Goal: Task Accomplishment & Management: Manage account settings

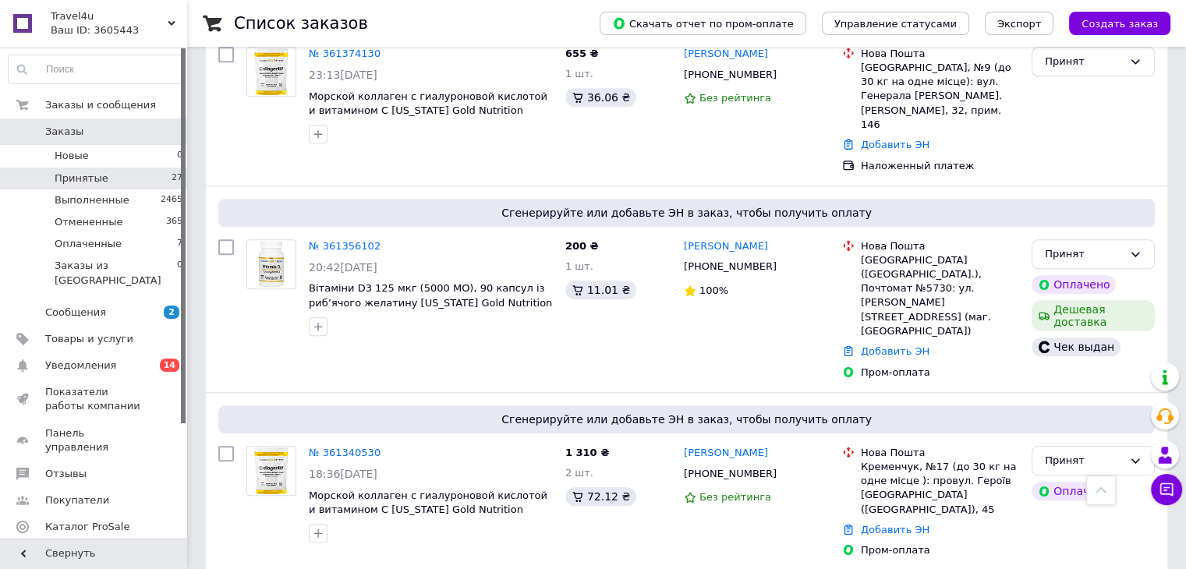
scroll to position [1559, 0]
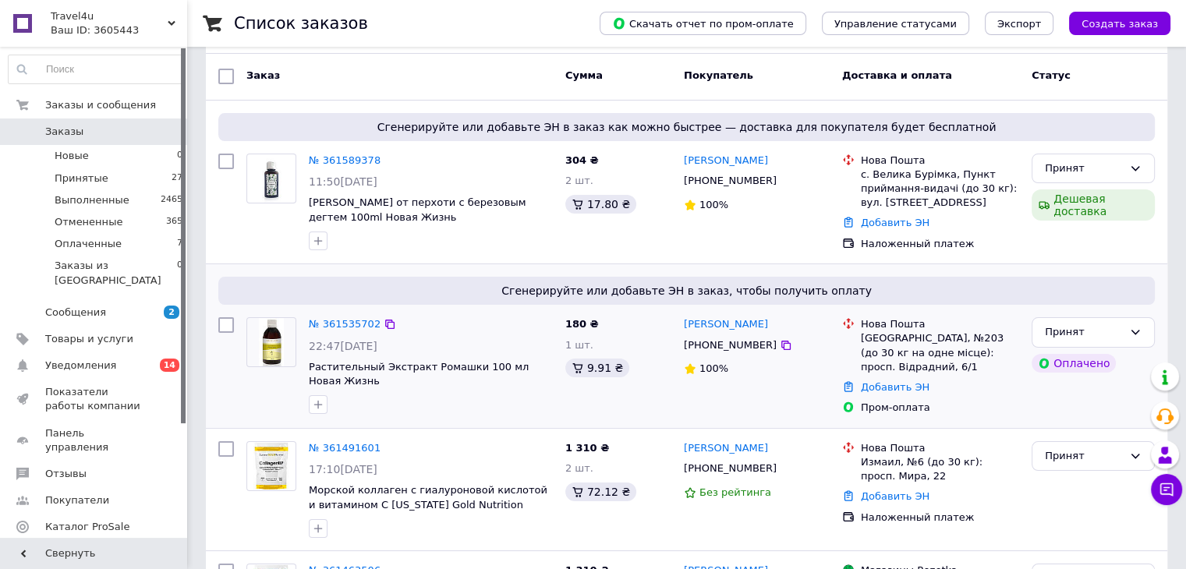
scroll to position [156, 0]
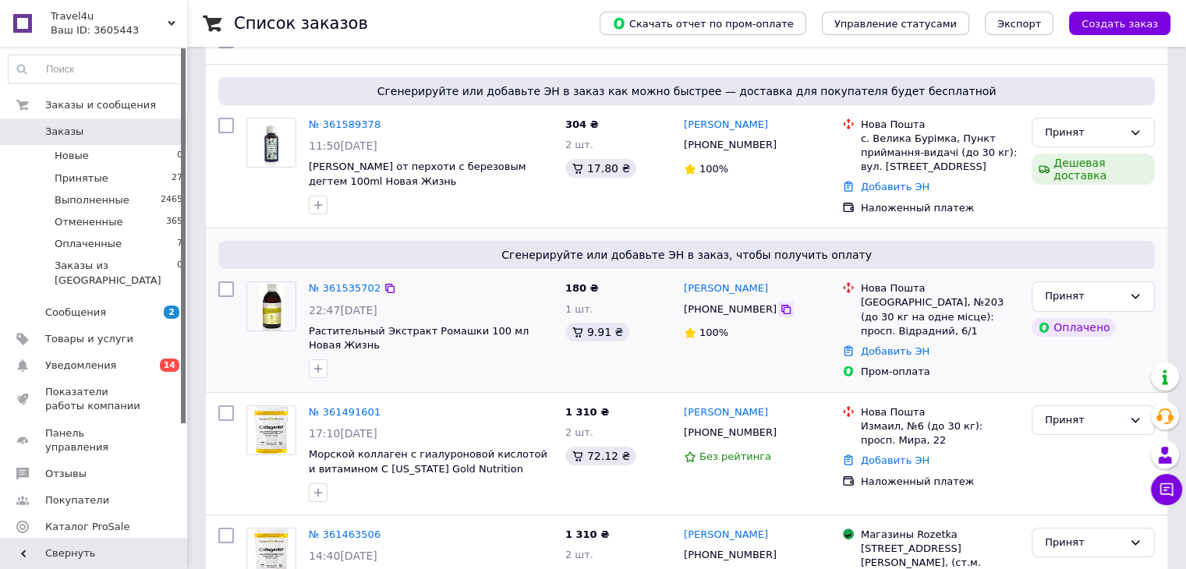
click at [781, 309] on icon at bounding box center [785, 309] width 9 height 9
click at [326, 288] on link "№ 361535702" at bounding box center [345, 288] width 72 height 12
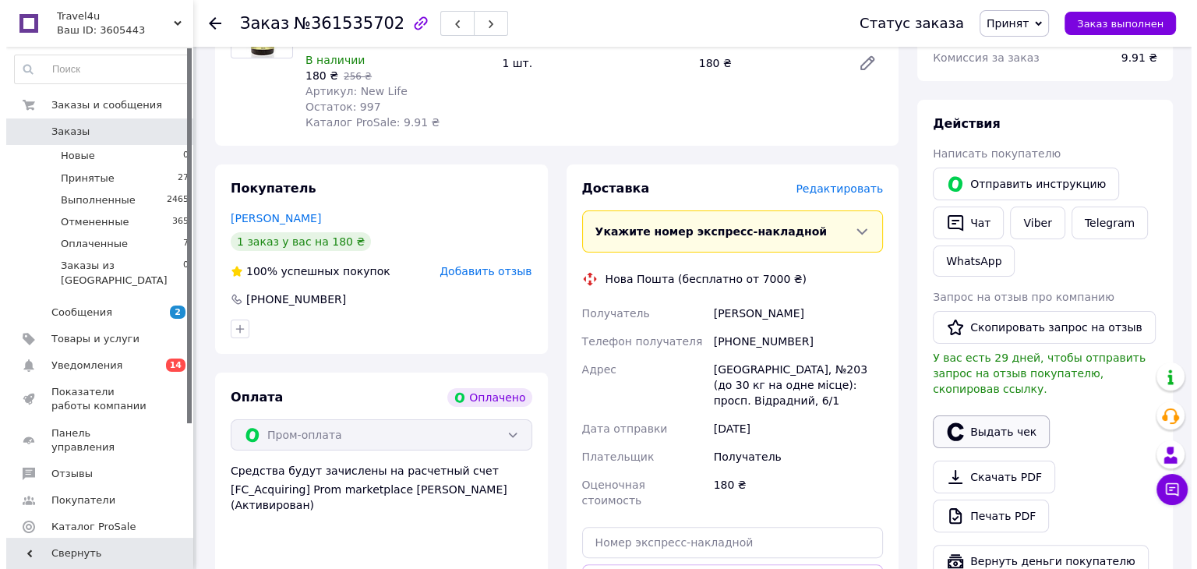
scroll to position [234, 0]
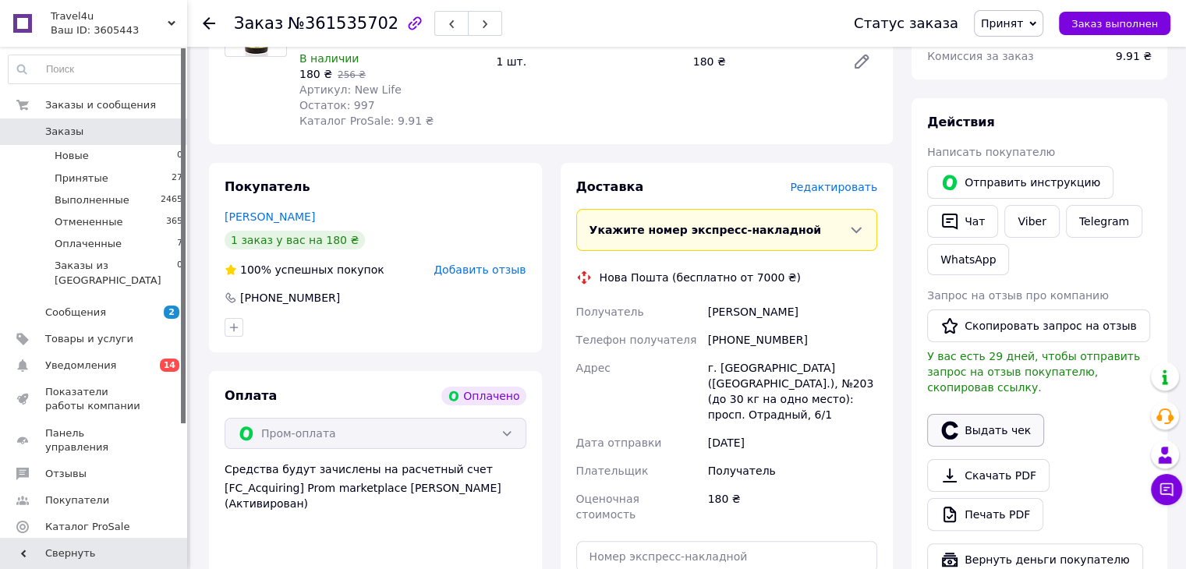
click at [978, 414] on button "Выдать чек" at bounding box center [985, 430] width 117 height 33
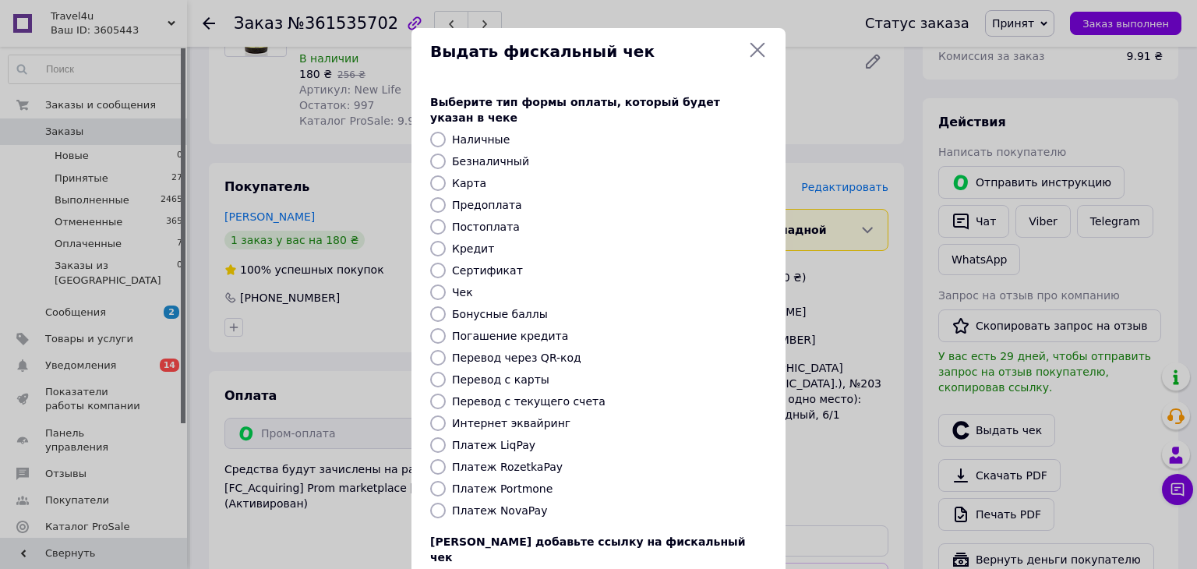
drag, startPoint x: 437, startPoint y: 408, endPoint x: 479, endPoint y: 419, distance: 43.7
click at [438, 416] on input "Интернет эквайринг" at bounding box center [438, 424] width 16 height 16
radio input "true"
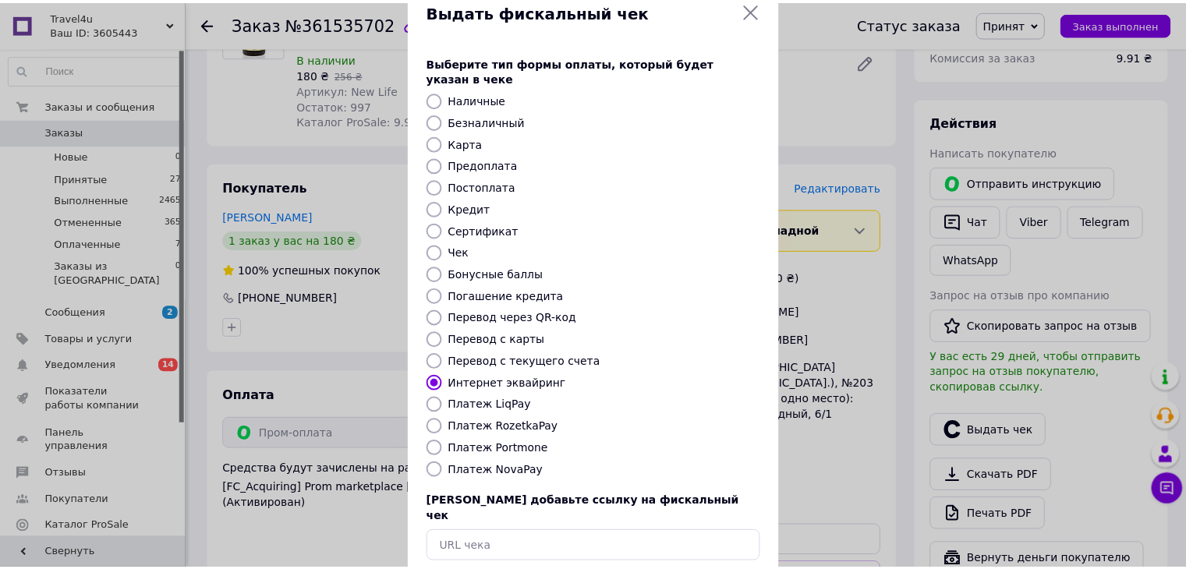
scroll to position [100, 0]
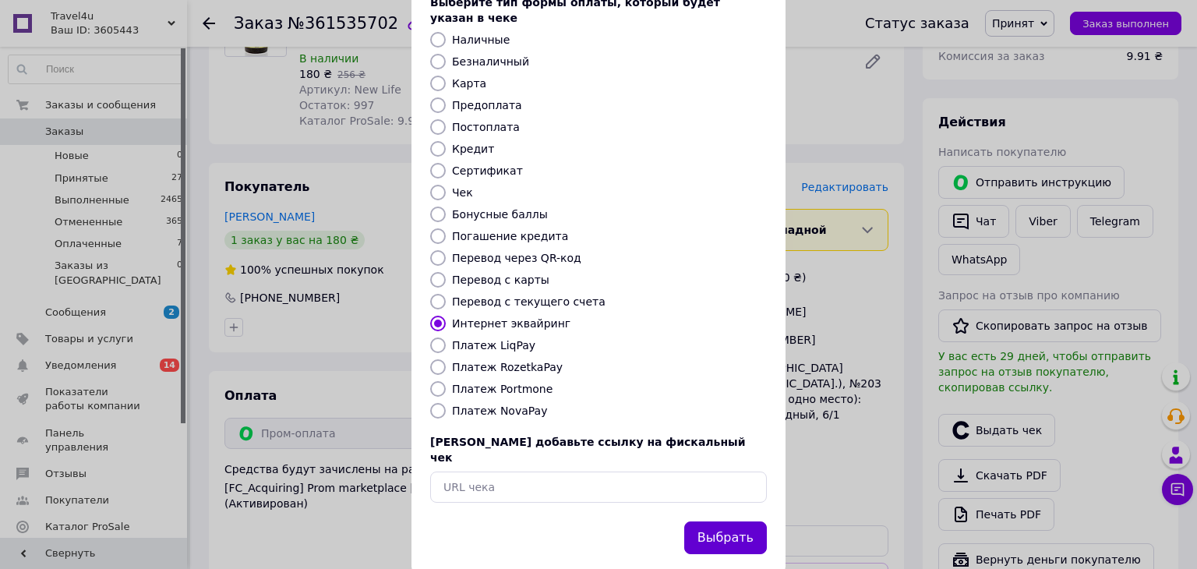
click at [730, 522] on button "Выбрать" at bounding box center [725, 539] width 83 height 34
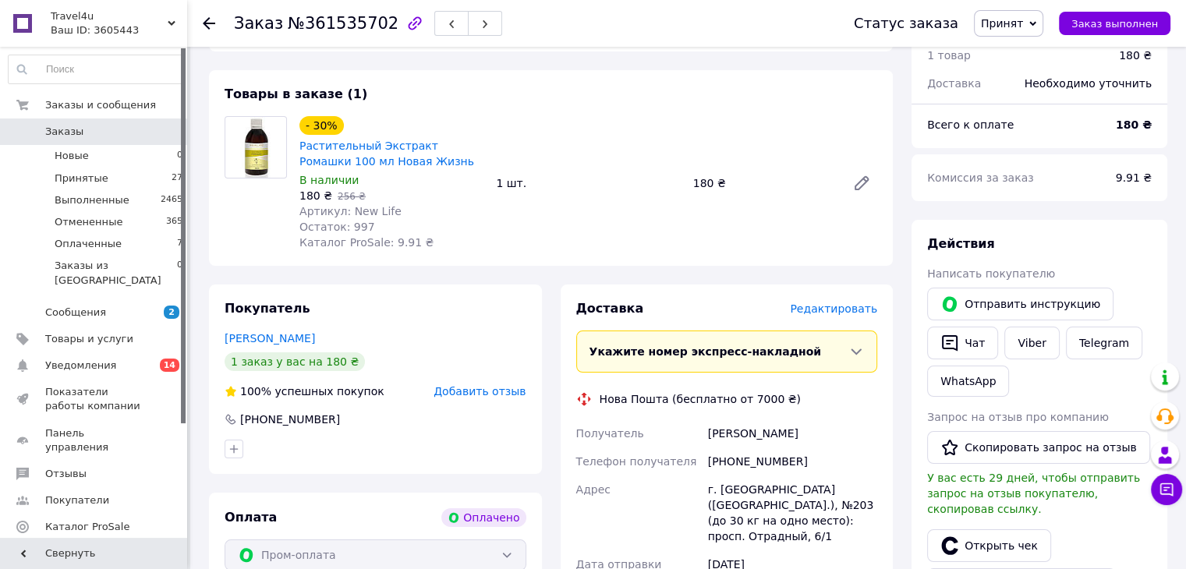
scroll to position [78, 0]
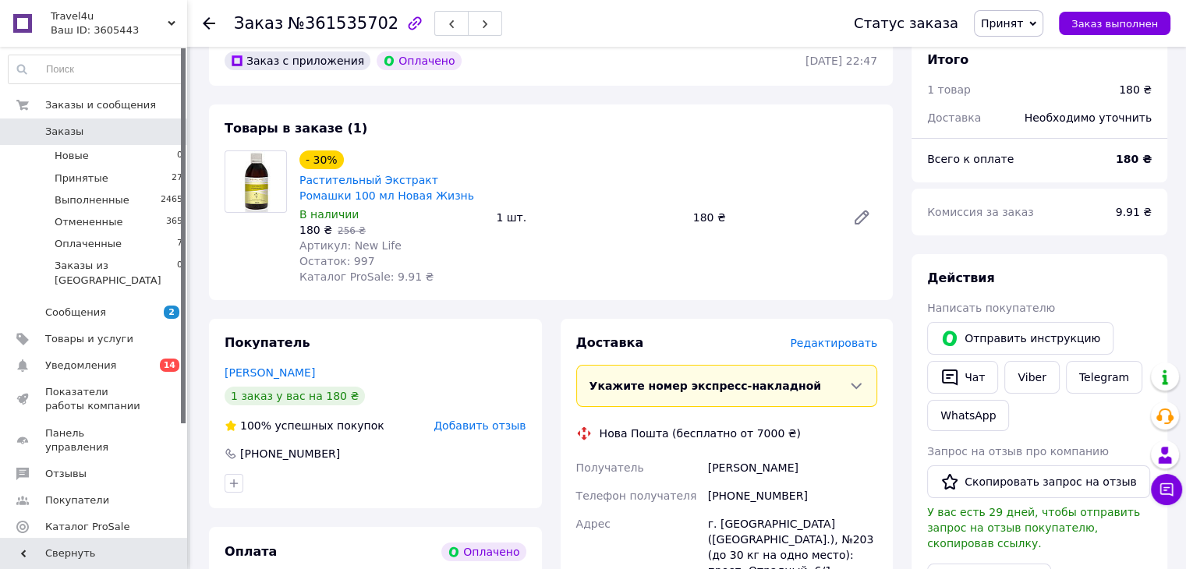
click at [214, 17] on icon at bounding box center [209, 23] width 12 height 12
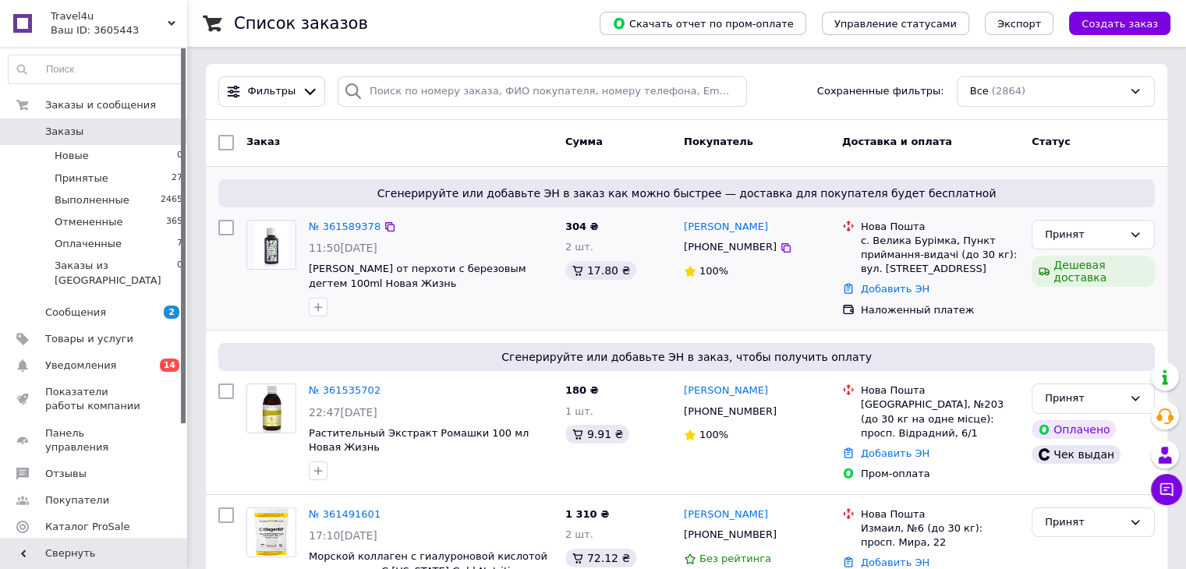
scroll to position [78, 0]
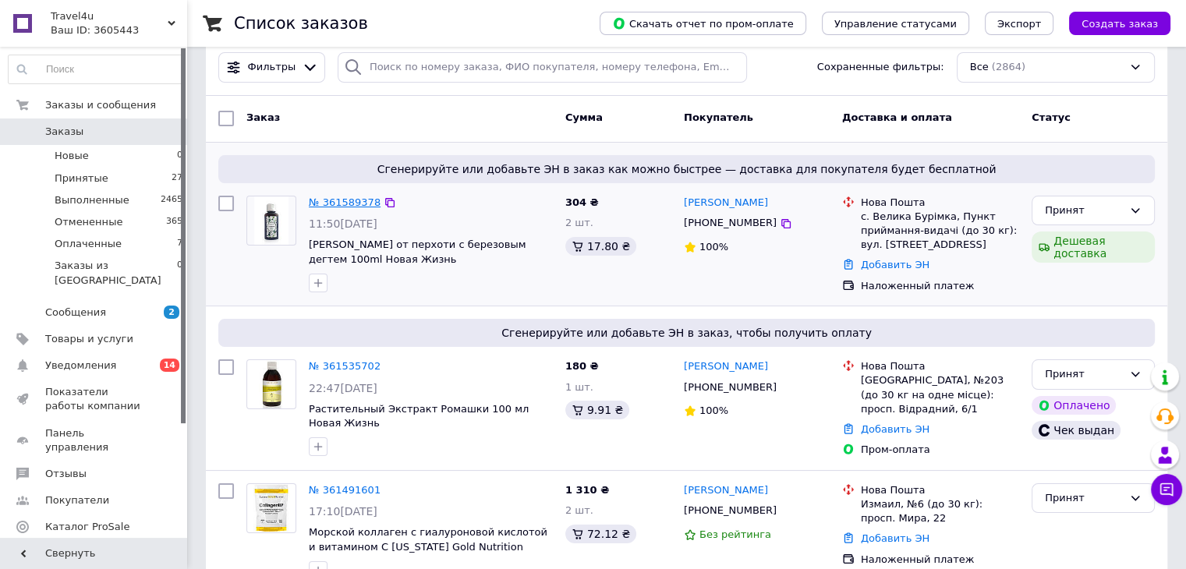
click at [350, 197] on link "№ 361589378" at bounding box center [345, 202] width 72 height 12
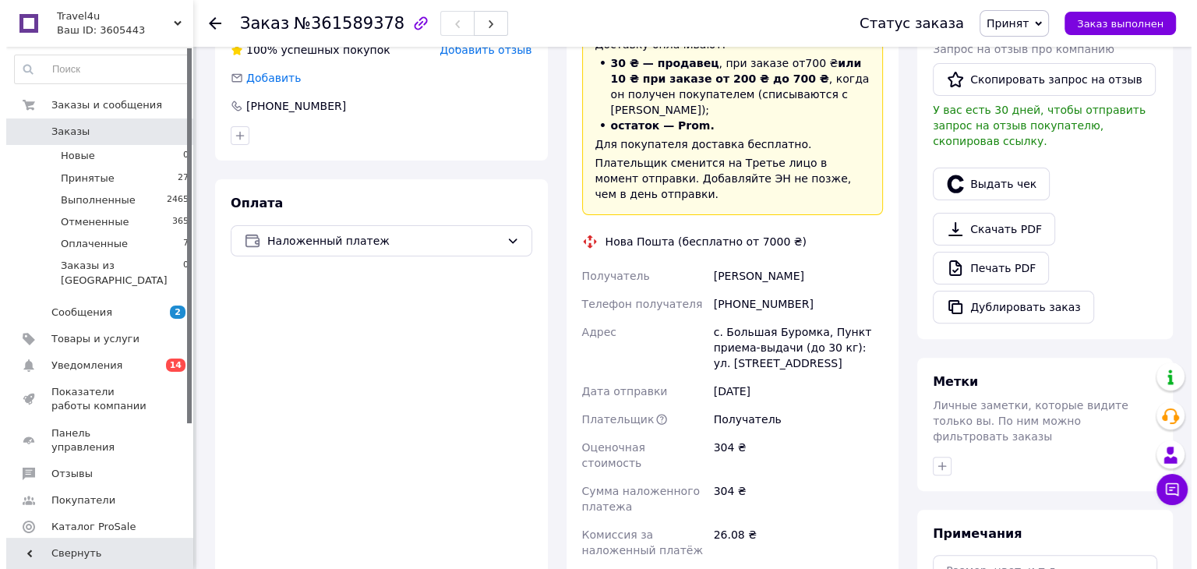
scroll to position [390, 0]
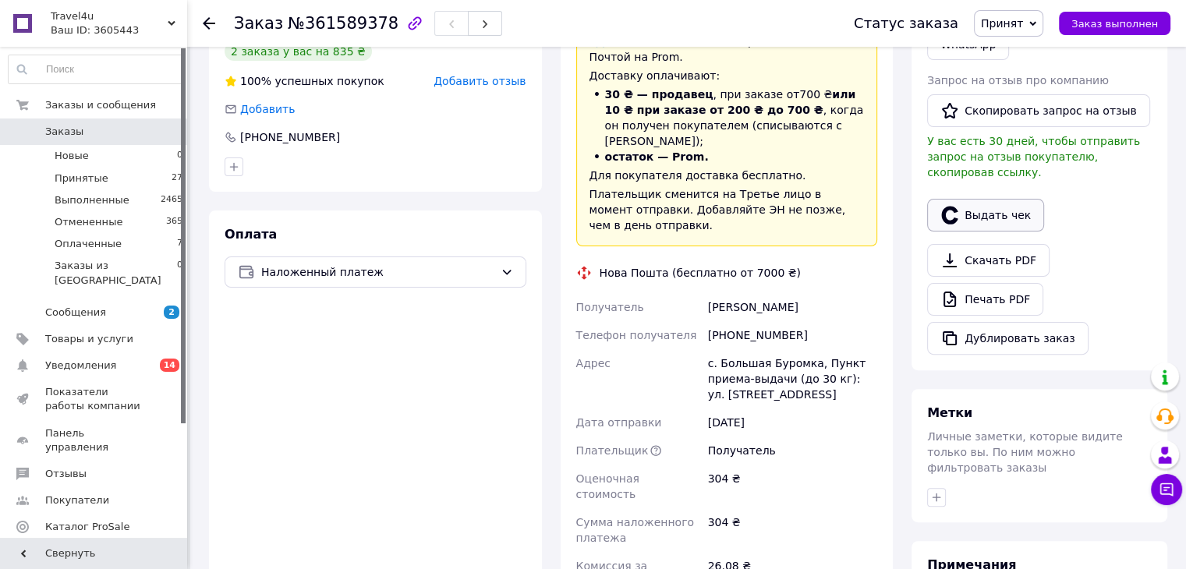
click at [986, 200] on button "Выдать чек" at bounding box center [985, 215] width 117 height 33
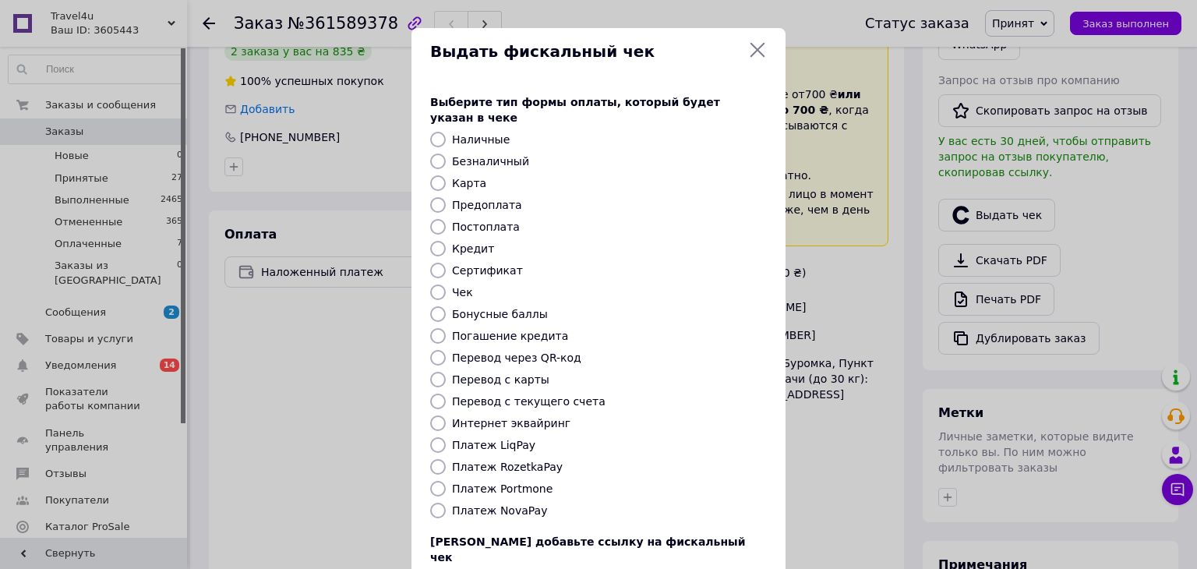
click at [433, 503] on input "Платеж NovaPay" at bounding box center [438, 511] width 16 height 16
radio input "true"
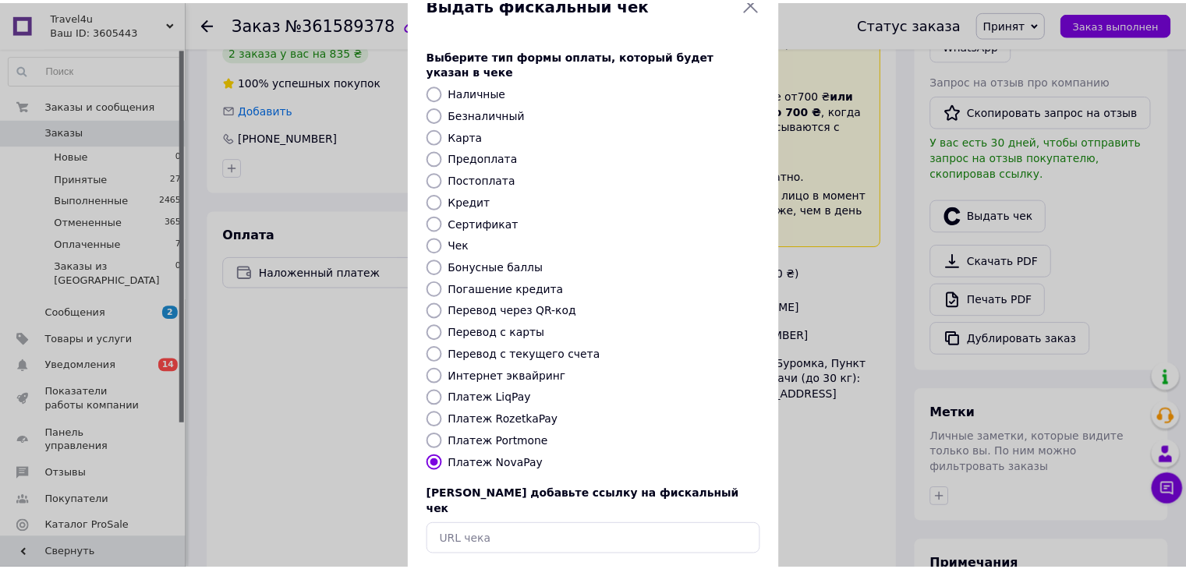
scroll to position [100, 0]
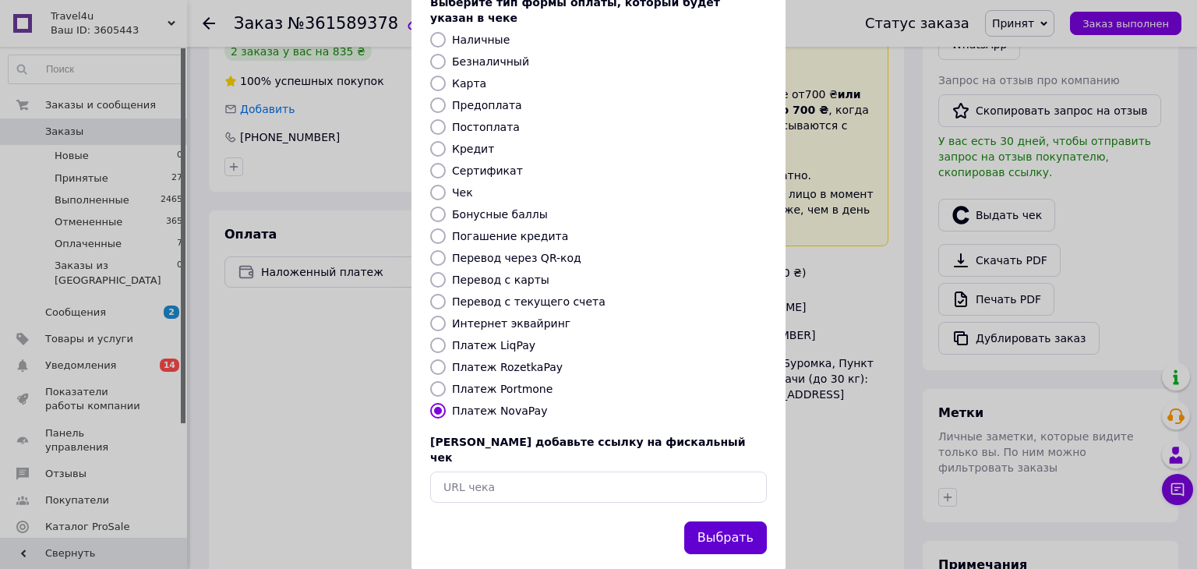
click at [707, 522] on button "Выбрать" at bounding box center [725, 539] width 83 height 34
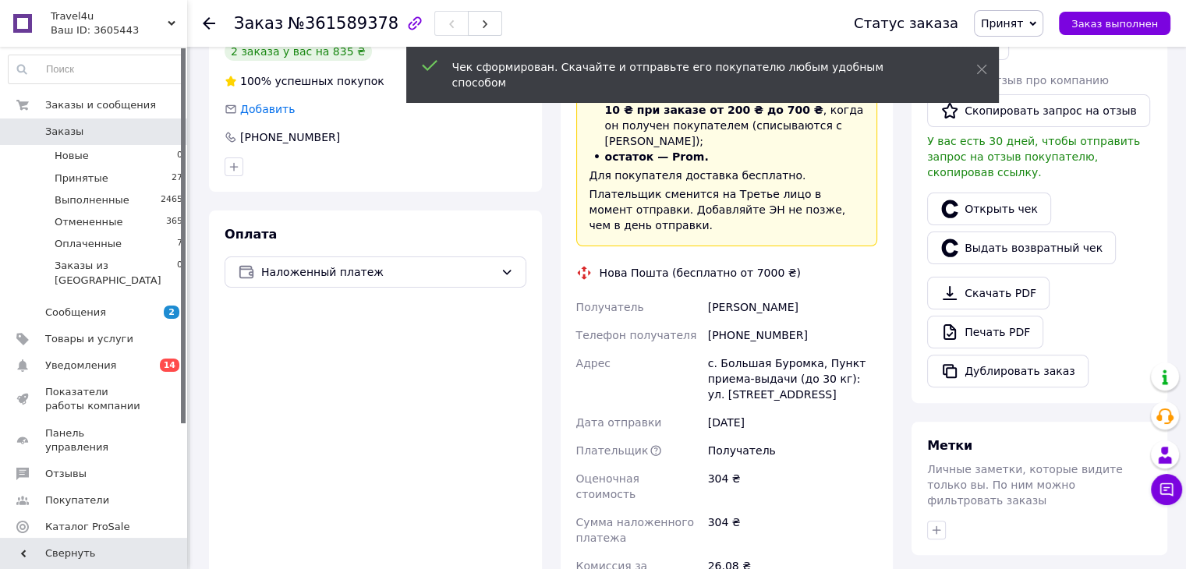
click at [208, 24] on icon at bounding box center [209, 23] width 12 height 12
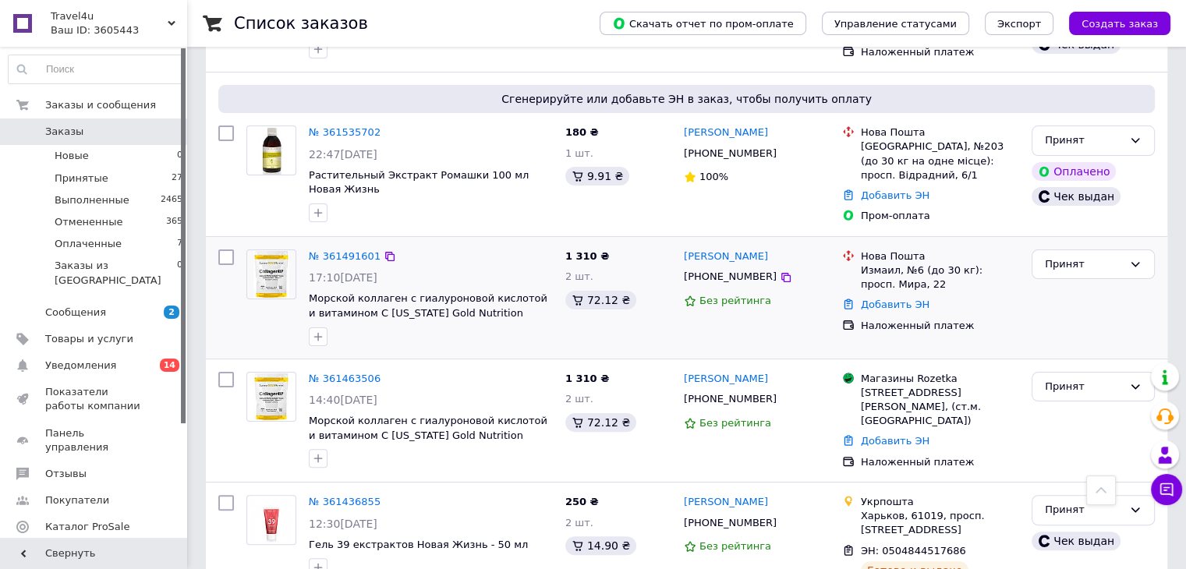
scroll to position [390, 0]
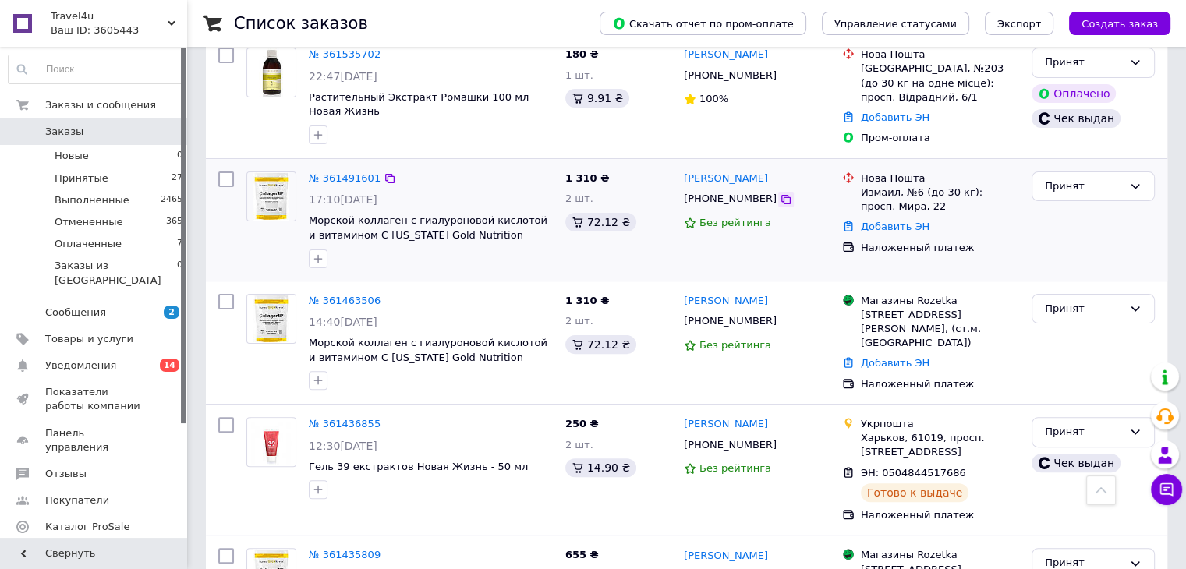
click at [781, 196] on icon at bounding box center [785, 199] width 9 height 9
click at [349, 178] on link "№ 361491601" at bounding box center [345, 178] width 72 height 12
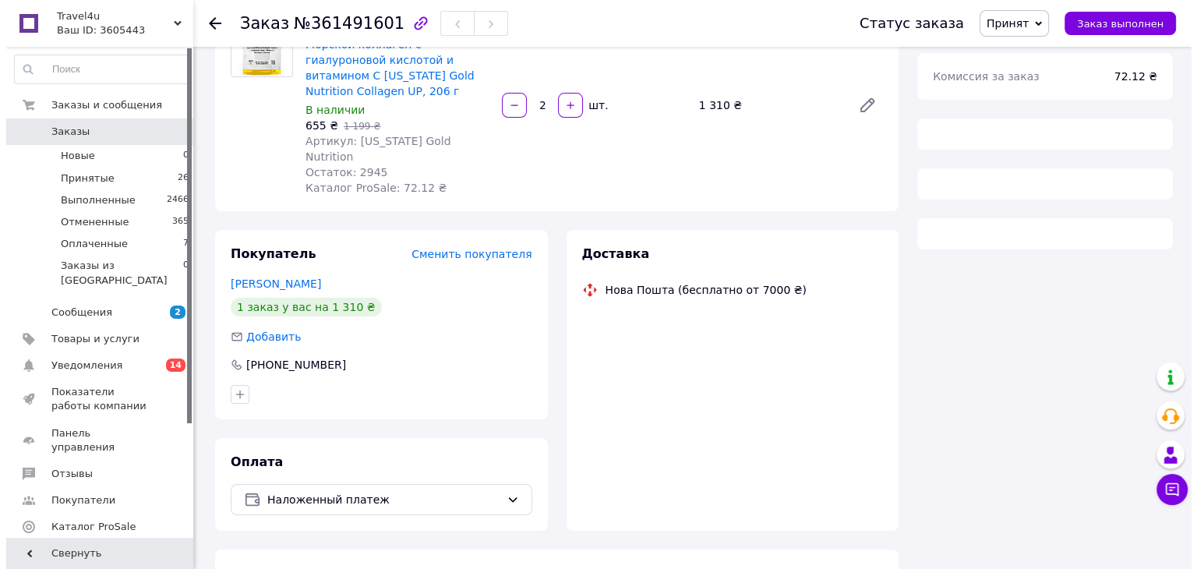
scroll to position [390, 0]
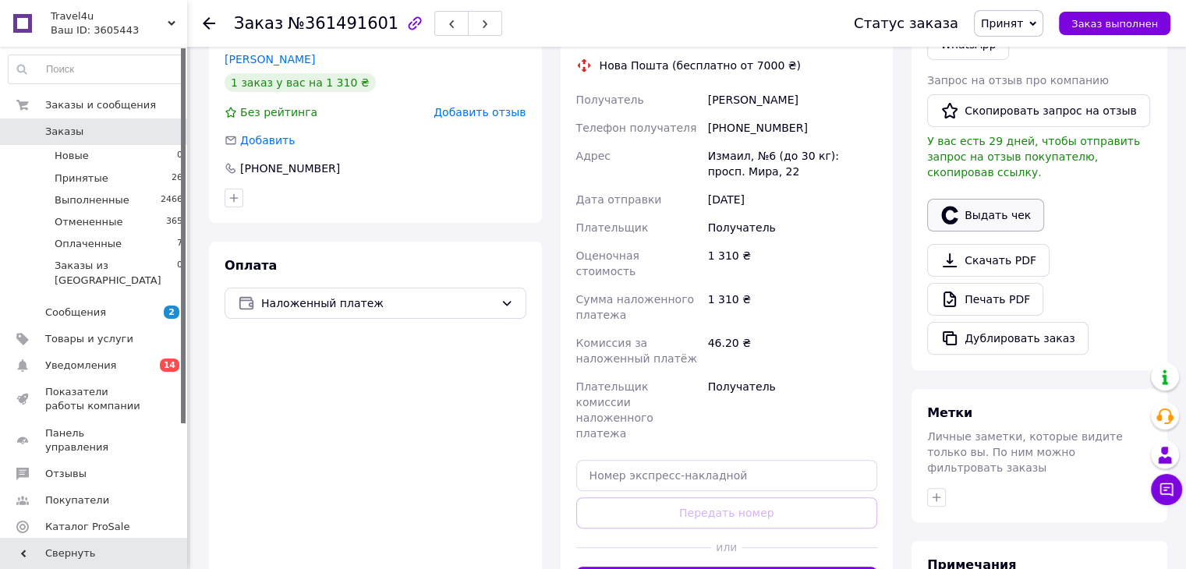
click at [981, 202] on button "Выдать чек" at bounding box center [985, 215] width 117 height 33
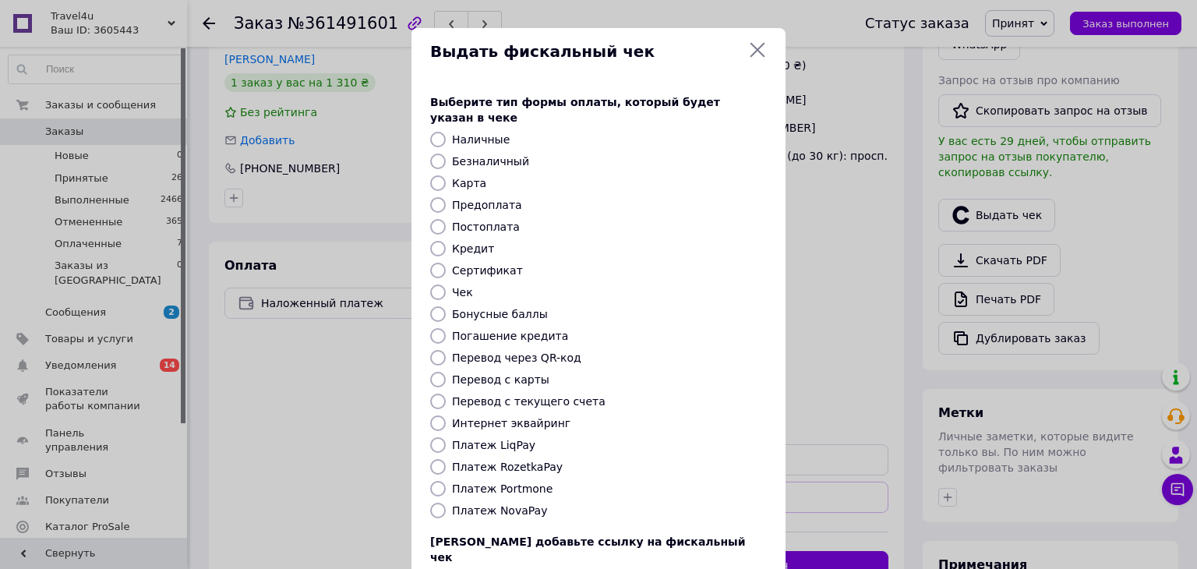
drag, startPoint x: 436, startPoint y: 411, endPoint x: 455, endPoint y: 470, distance: 62.4
click at [465, 451] on div "Выберите тип формы оплаты, который будет указан в чеке Наличные Безналичный Кар…" at bounding box center [599, 349] width 374 height 546
click at [435, 503] on input "Платеж NovaPay" at bounding box center [438, 511] width 16 height 16
radio input "true"
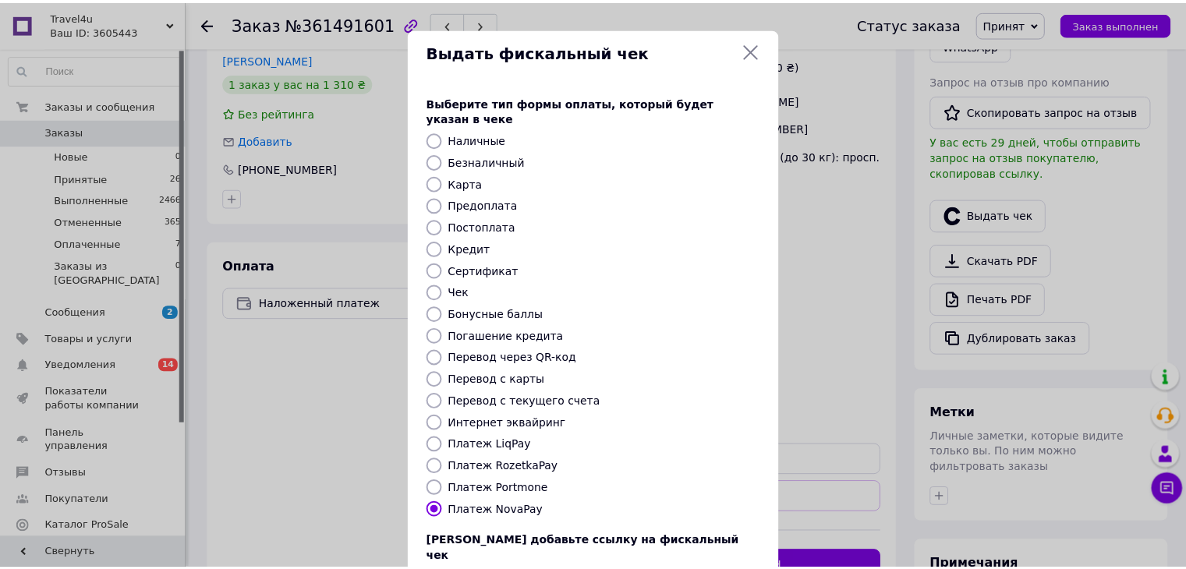
scroll to position [100, 0]
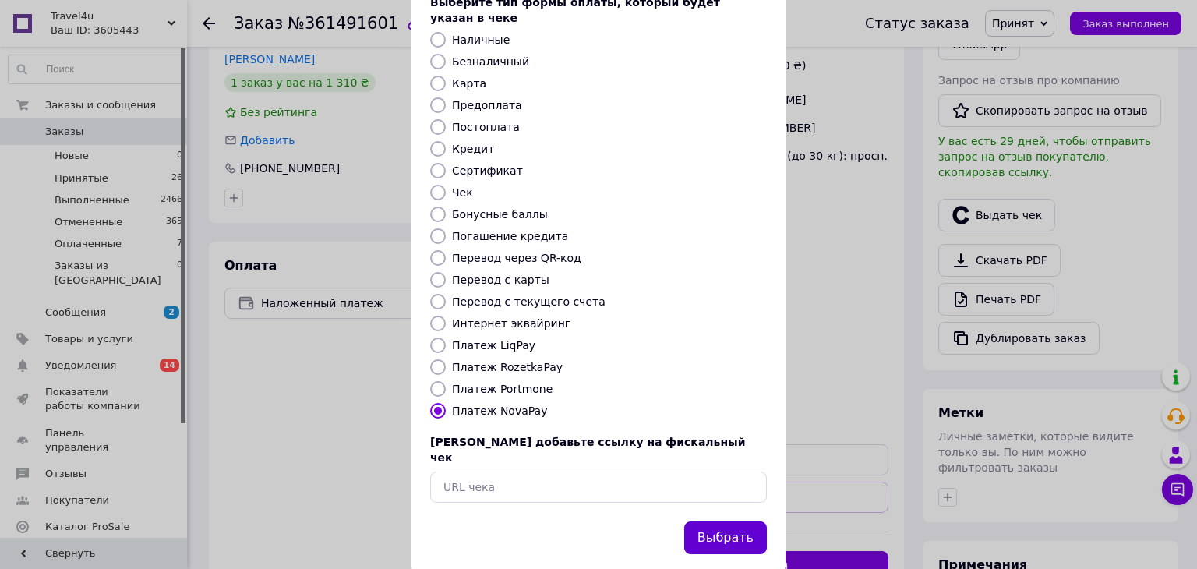
click at [720, 522] on button "Выбрать" at bounding box center [725, 539] width 83 height 34
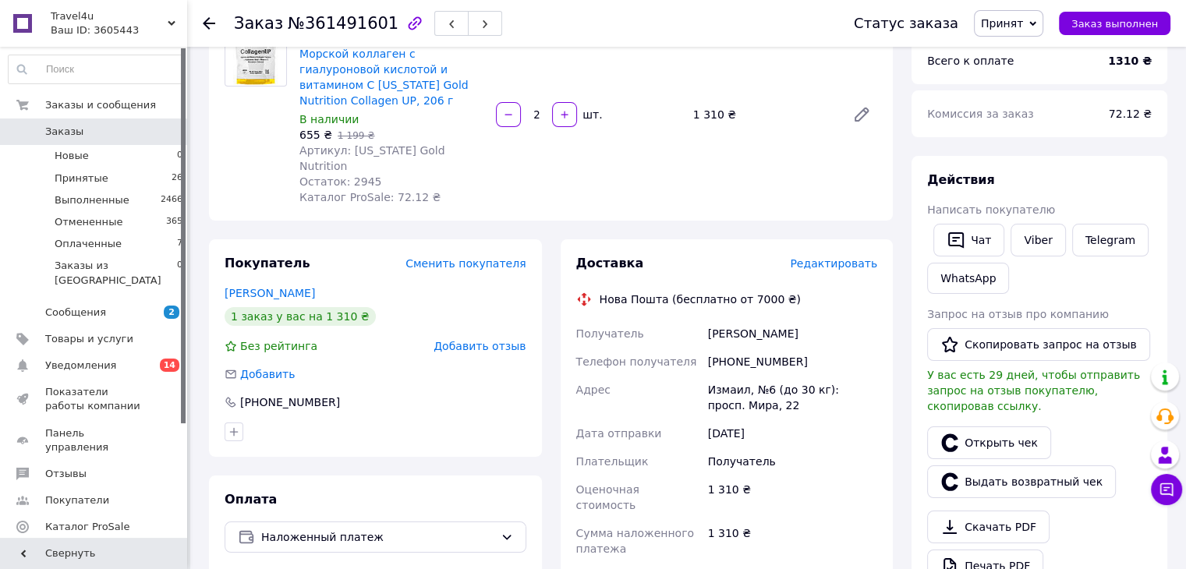
scroll to position [312, 0]
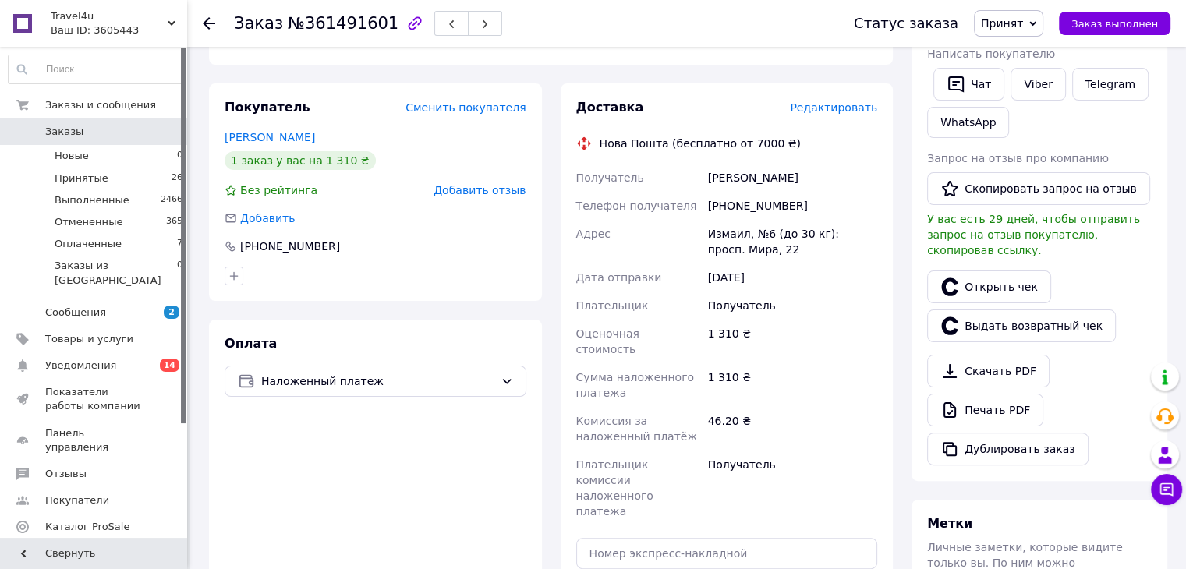
click at [203, 20] on icon at bounding box center [209, 23] width 12 height 12
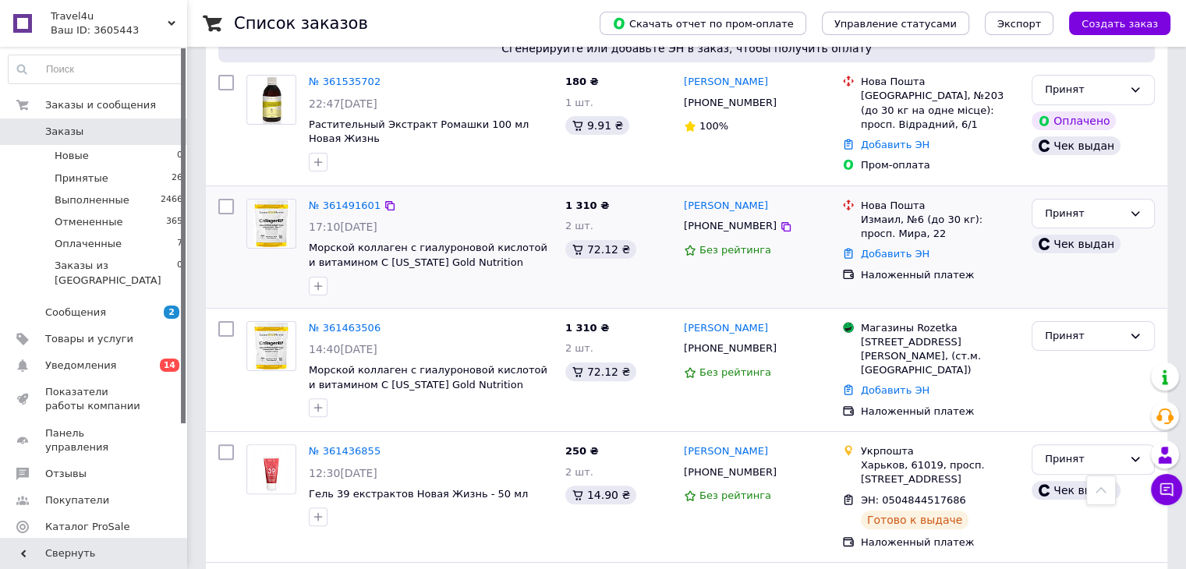
scroll to position [390, 0]
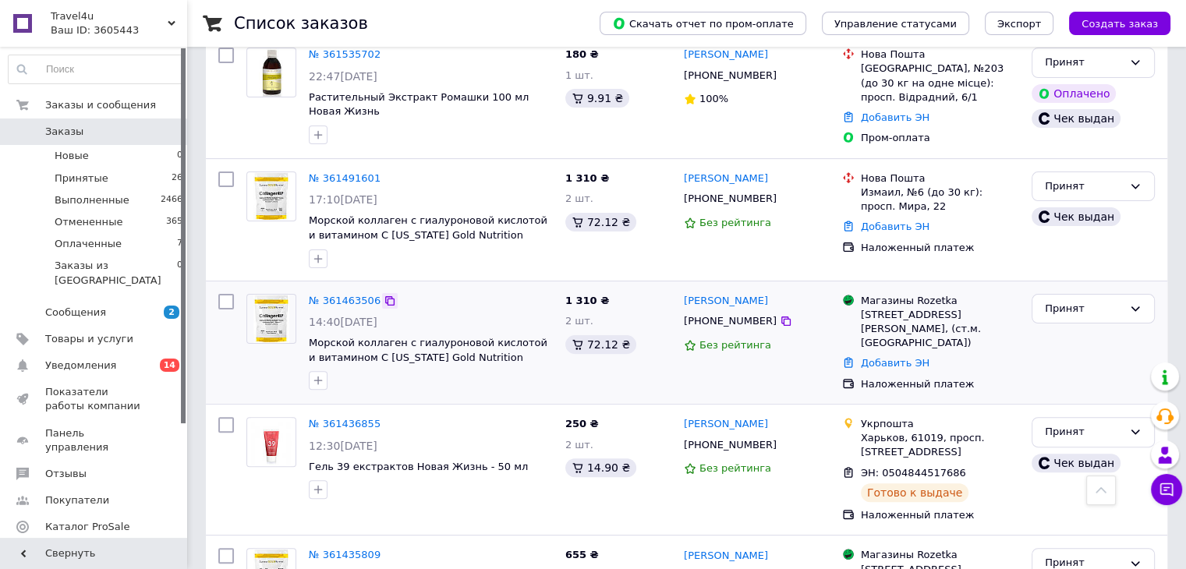
click at [384, 300] on icon at bounding box center [390, 301] width 12 height 12
click at [385, 300] on icon at bounding box center [389, 300] width 9 height 9
click at [780, 322] on icon at bounding box center [786, 321] width 12 height 12
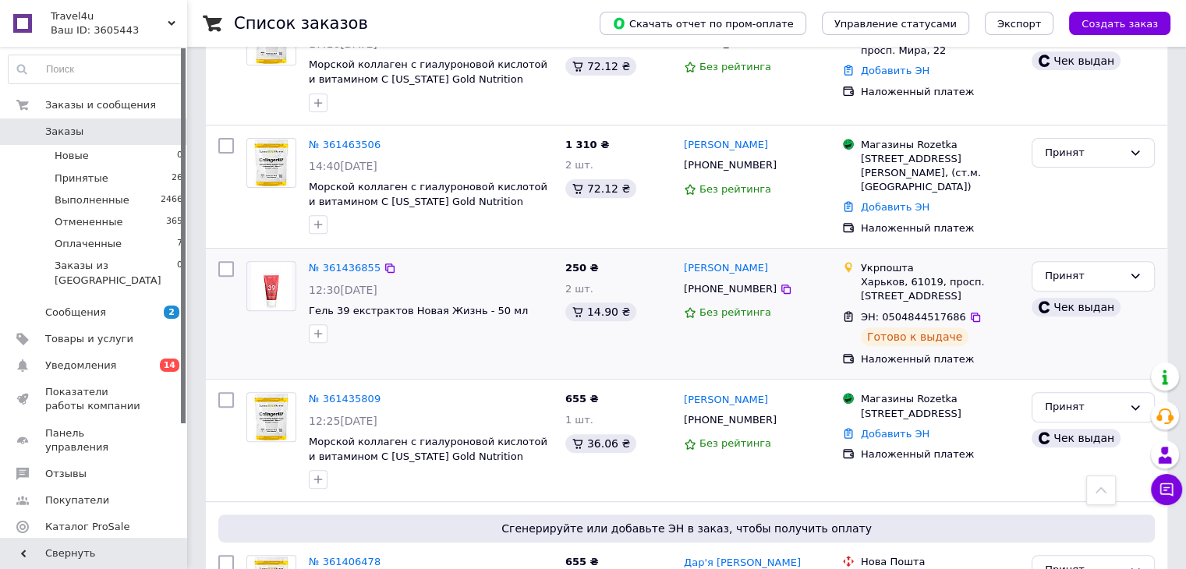
scroll to position [624, 0]
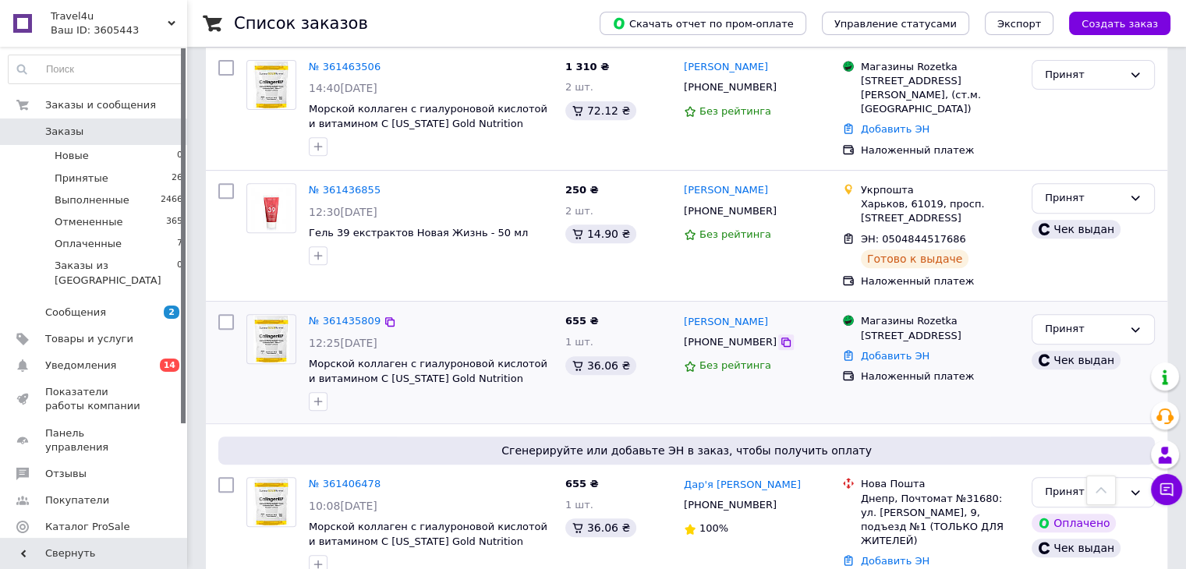
click at [780, 341] on icon at bounding box center [786, 342] width 12 height 12
click at [354, 318] on link "№ 361435809" at bounding box center [345, 321] width 72 height 12
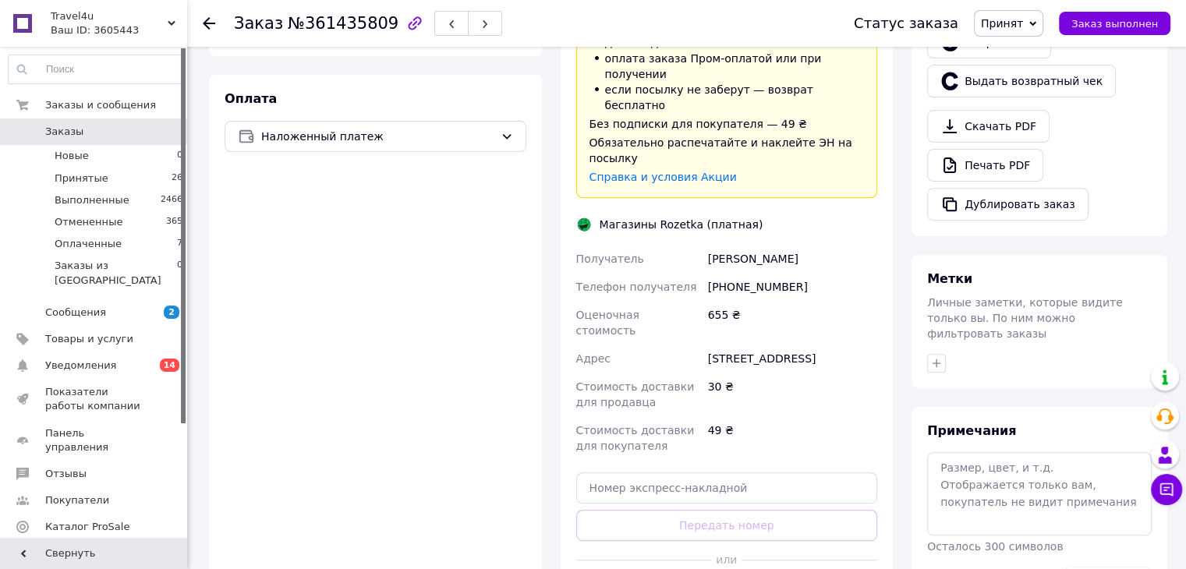
scroll to position [624, 0]
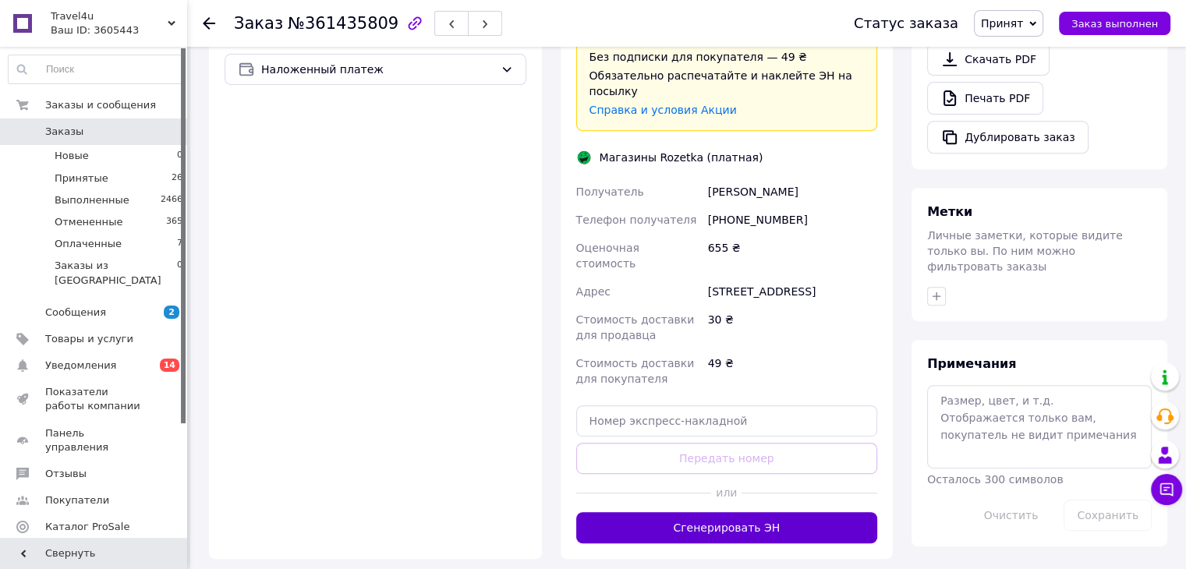
click at [773, 512] on button "Сгенерировать ЭН" at bounding box center [727, 527] width 302 height 31
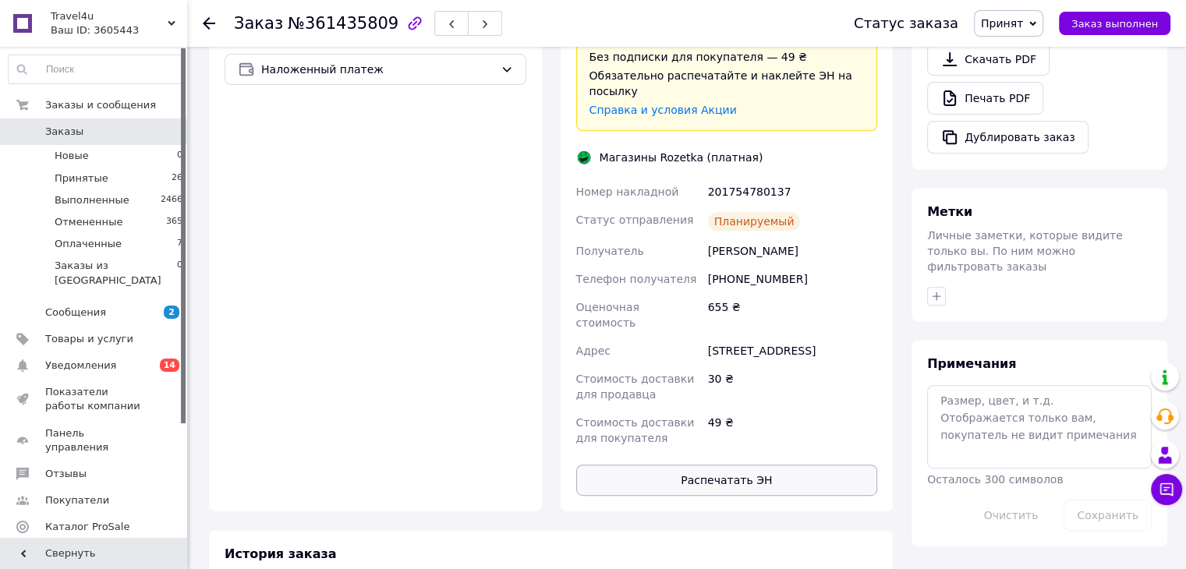
click at [727, 465] on button "Распечатать ЭН" at bounding box center [727, 480] width 302 height 31
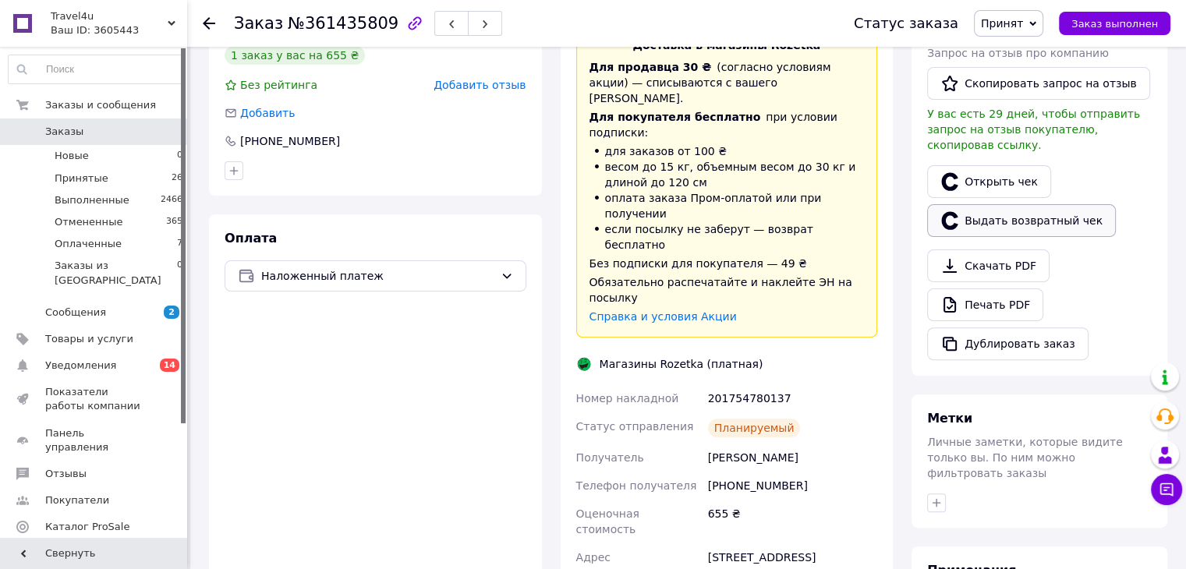
scroll to position [390, 0]
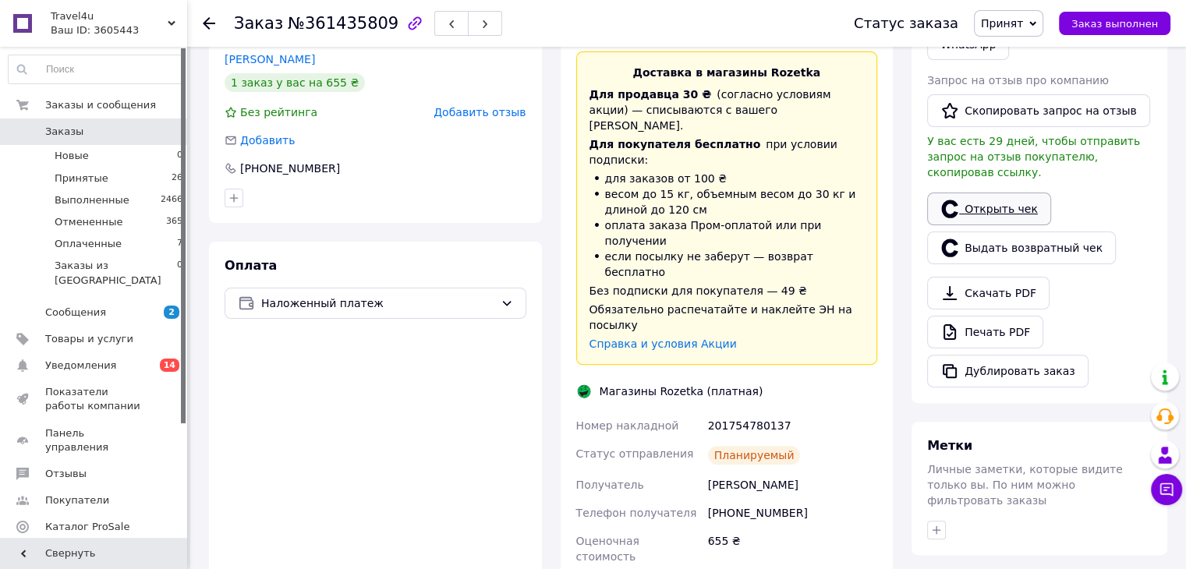
click at [992, 193] on link "Открыть чек" at bounding box center [989, 209] width 124 height 33
click at [203, 19] on icon at bounding box center [209, 23] width 12 height 12
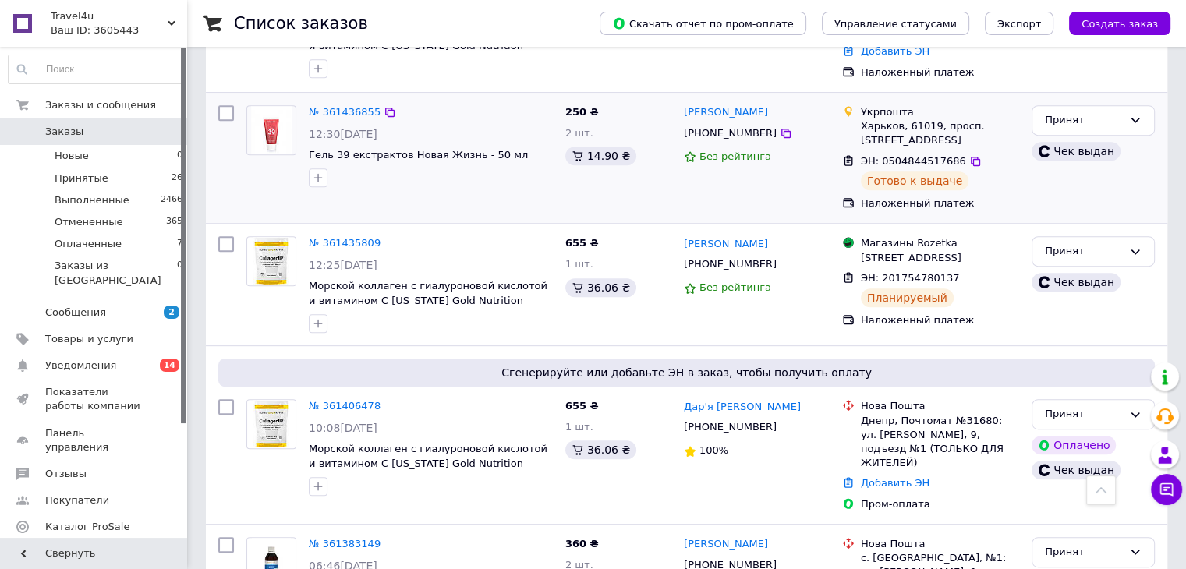
scroll to position [780, 0]
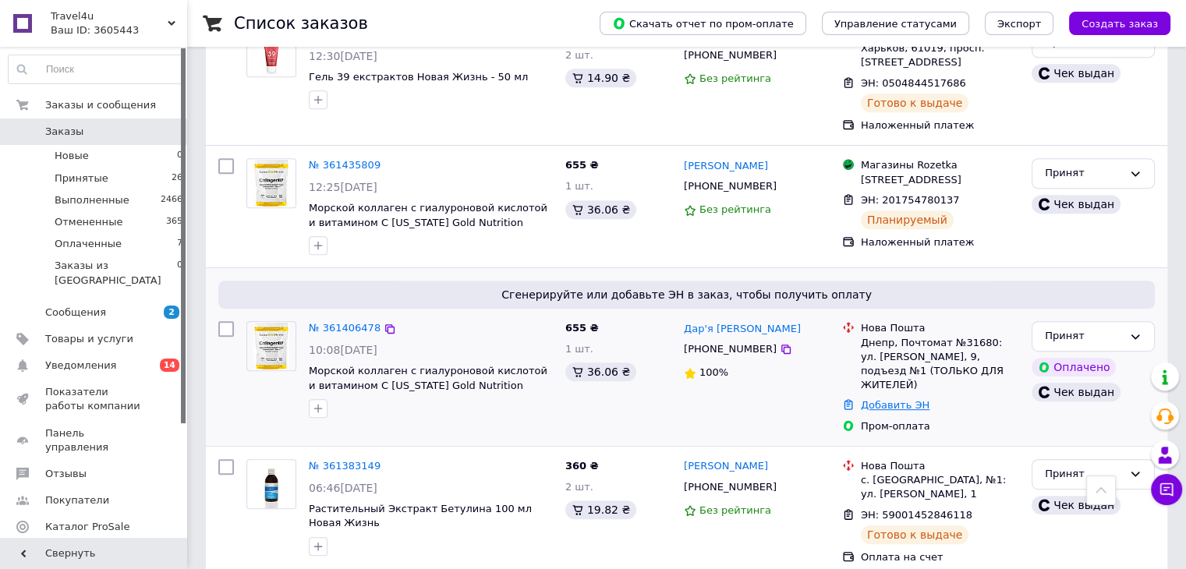
click at [879, 406] on link "Добавить ЭН" at bounding box center [895, 405] width 69 height 12
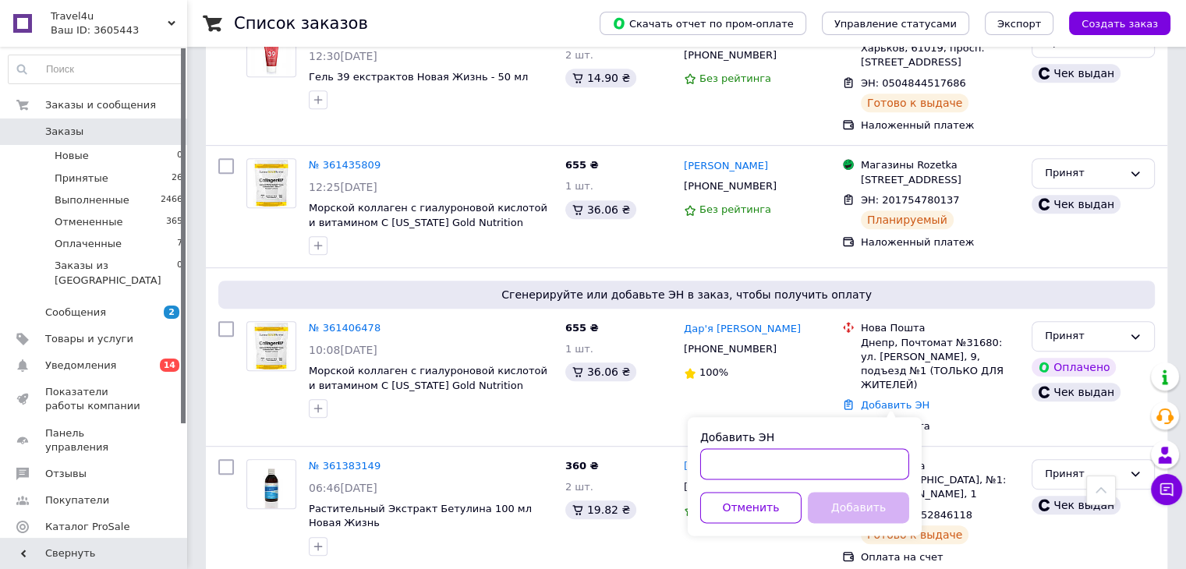
click at [725, 462] on input "Добавить ЭН" at bounding box center [804, 463] width 209 height 31
paste input "59001452971484"
type input "59001452971484"
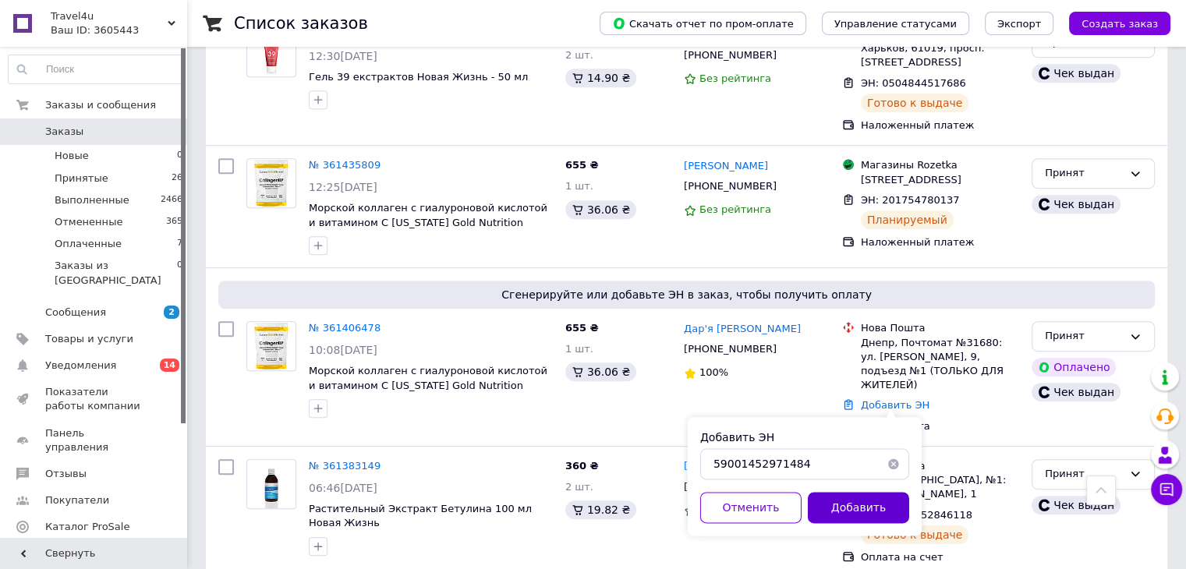
click at [851, 509] on button "Добавить" at bounding box center [858, 507] width 101 height 31
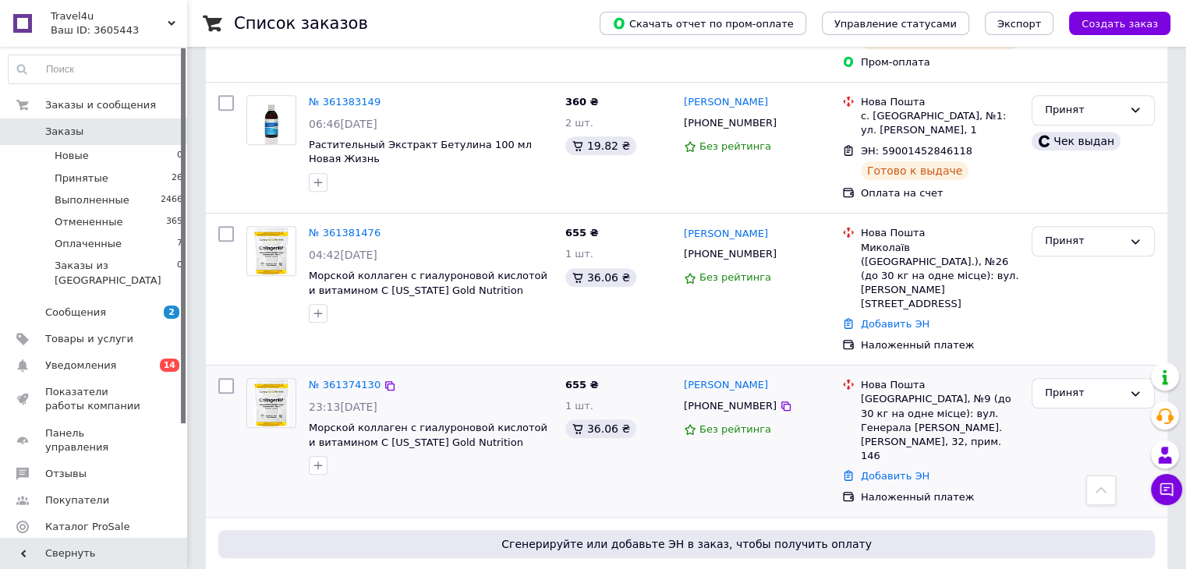
scroll to position [1247, 0]
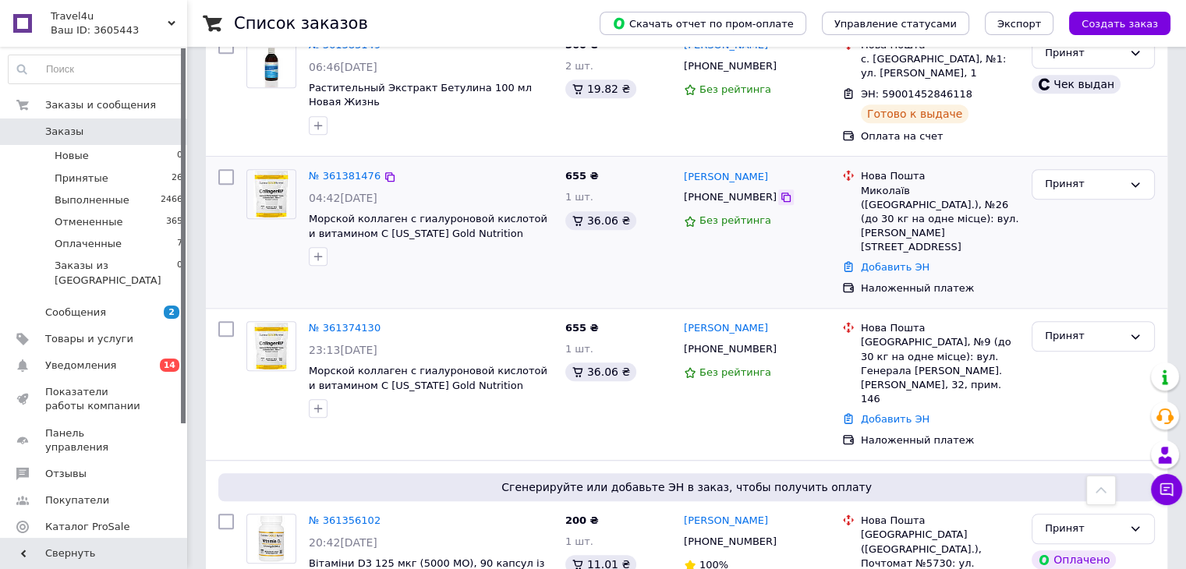
click at [781, 195] on icon at bounding box center [785, 197] width 9 height 9
click at [780, 195] on icon at bounding box center [786, 197] width 12 height 12
click at [1137, 182] on icon at bounding box center [1135, 185] width 12 height 12
click at [739, 241] on div "Рейтинг покупателя сформируется после 5 заказов в год" at bounding box center [729, 269] width 187 height 72
click at [334, 172] on link "№ 361381476" at bounding box center [345, 176] width 72 height 12
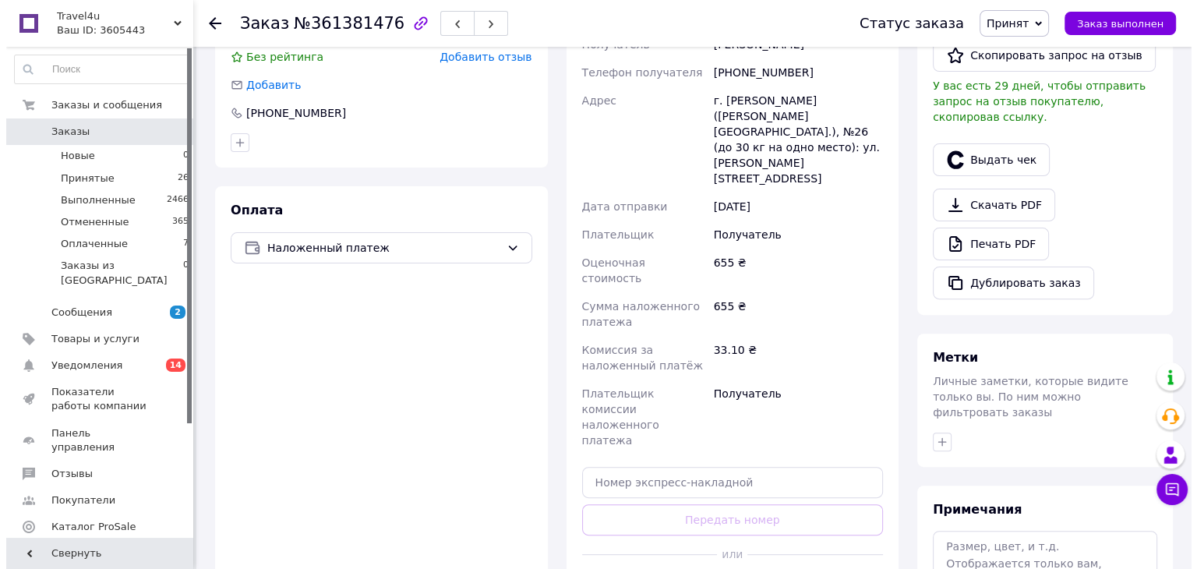
scroll to position [320, 0]
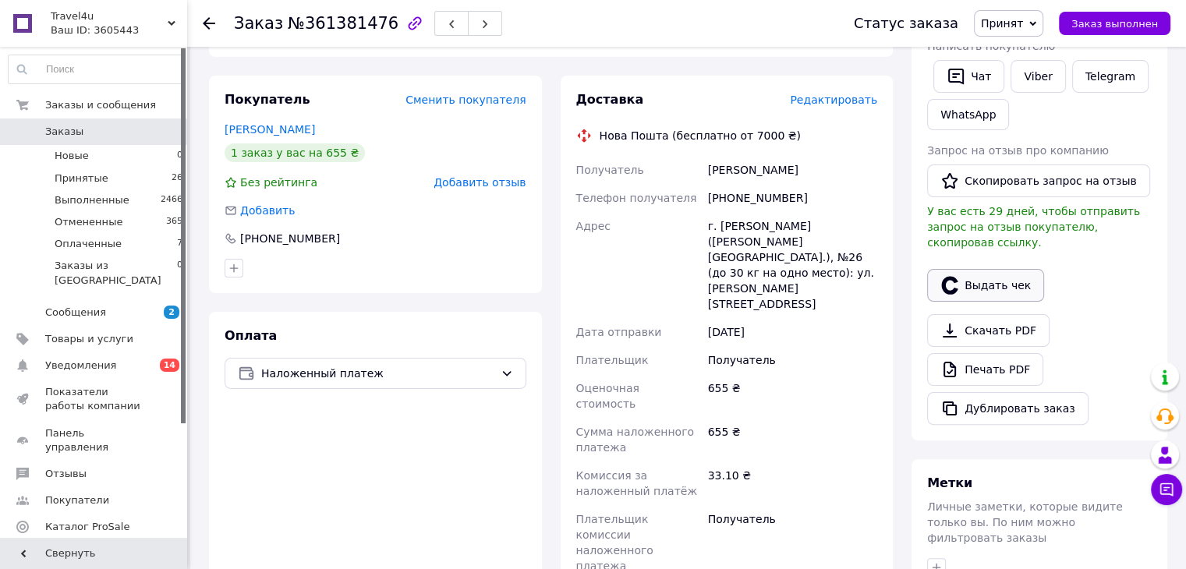
click at [1001, 269] on button "Выдать чек" at bounding box center [985, 285] width 117 height 33
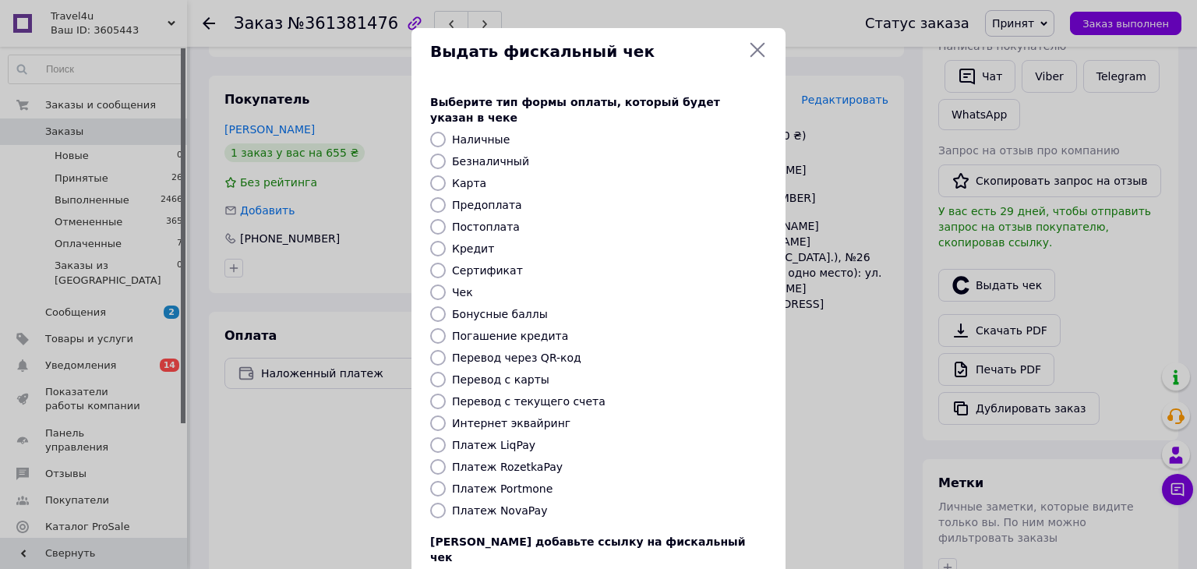
click at [437, 503] on input "Платеж NovaPay" at bounding box center [438, 511] width 16 height 16
radio input "true"
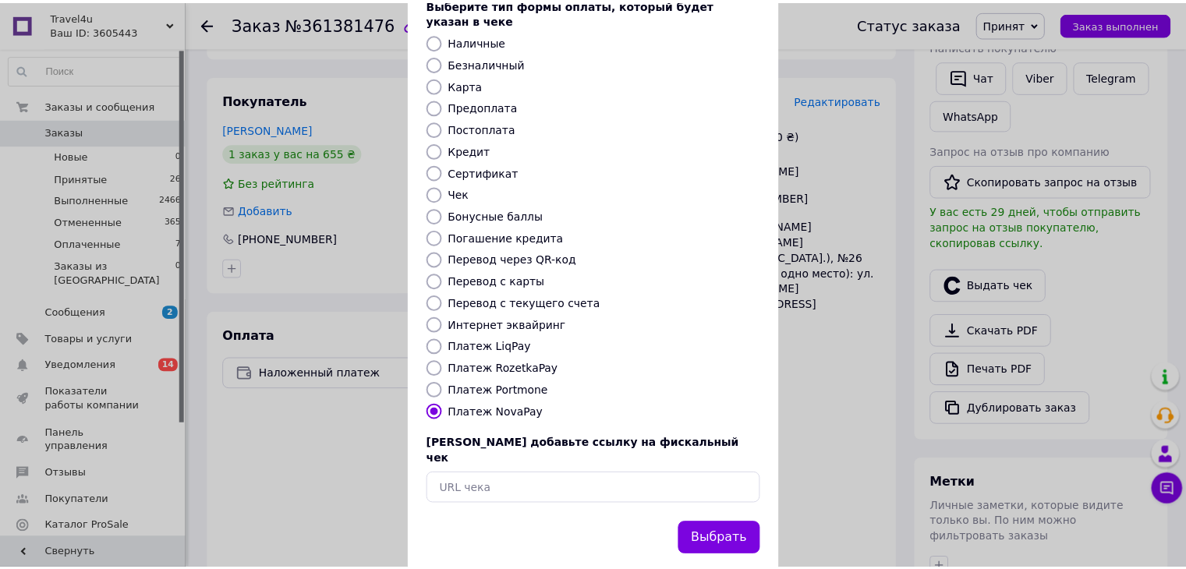
scroll to position [100, 0]
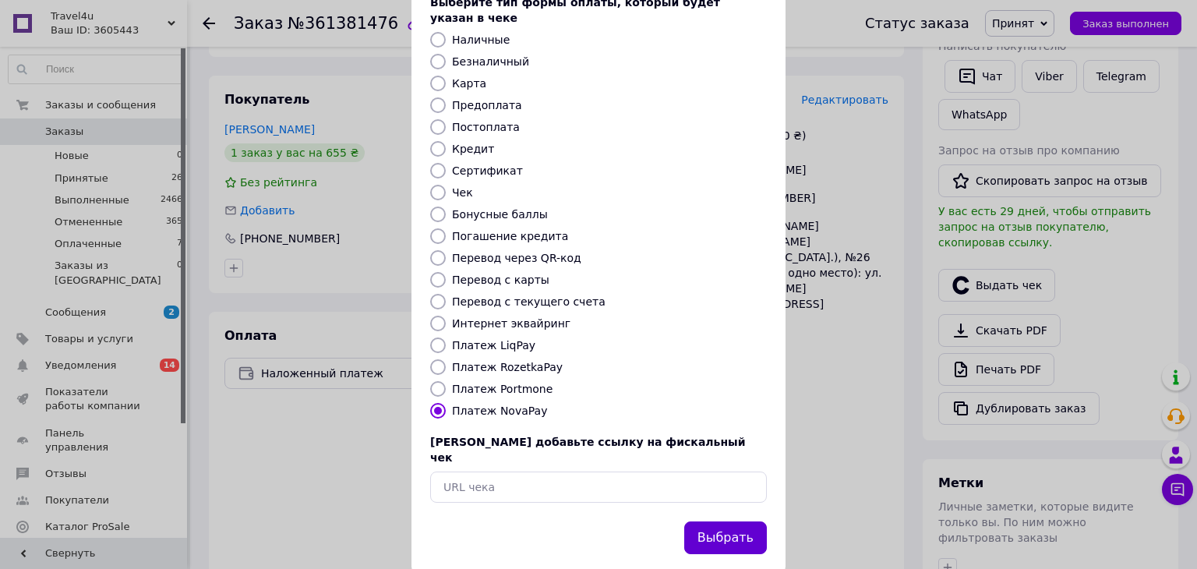
click at [717, 522] on button "Выбрать" at bounding box center [725, 539] width 83 height 34
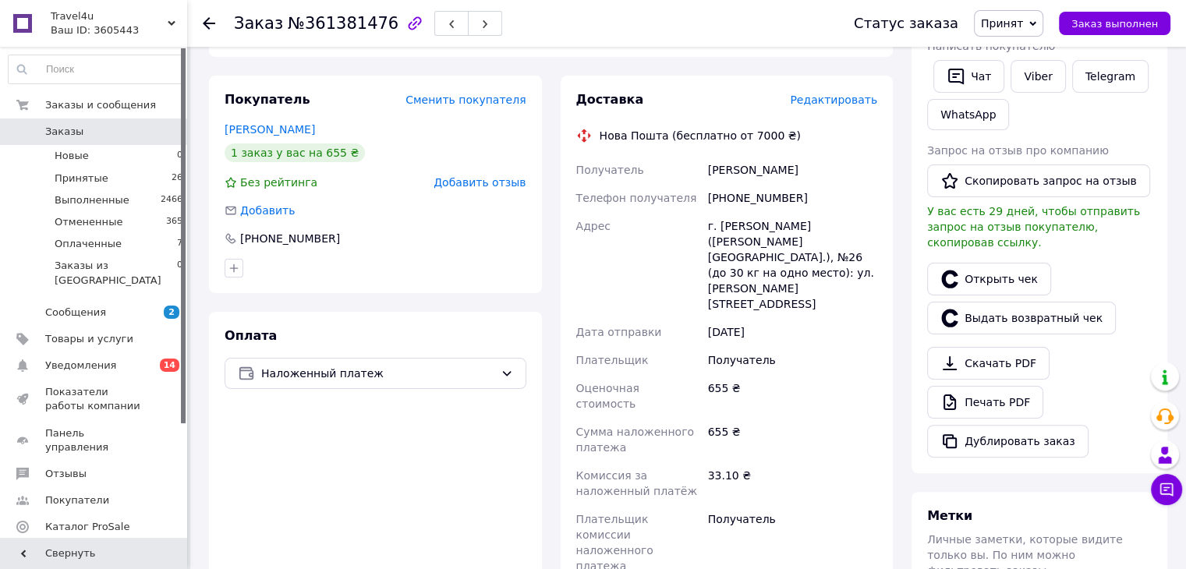
click at [207, 23] on icon at bounding box center [209, 23] width 12 height 12
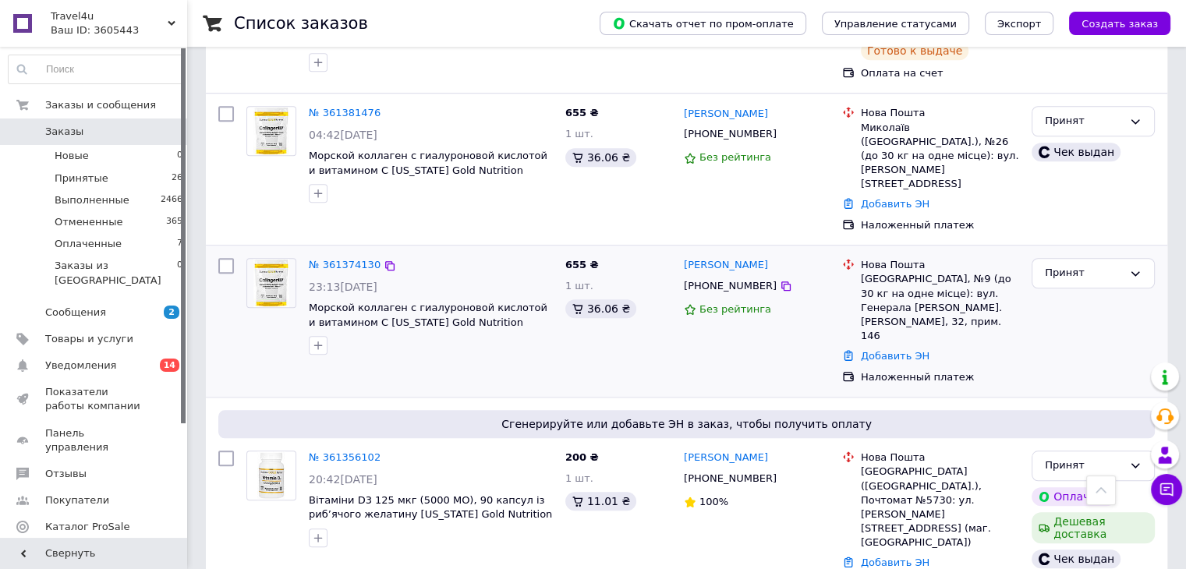
scroll to position [1325, 0]
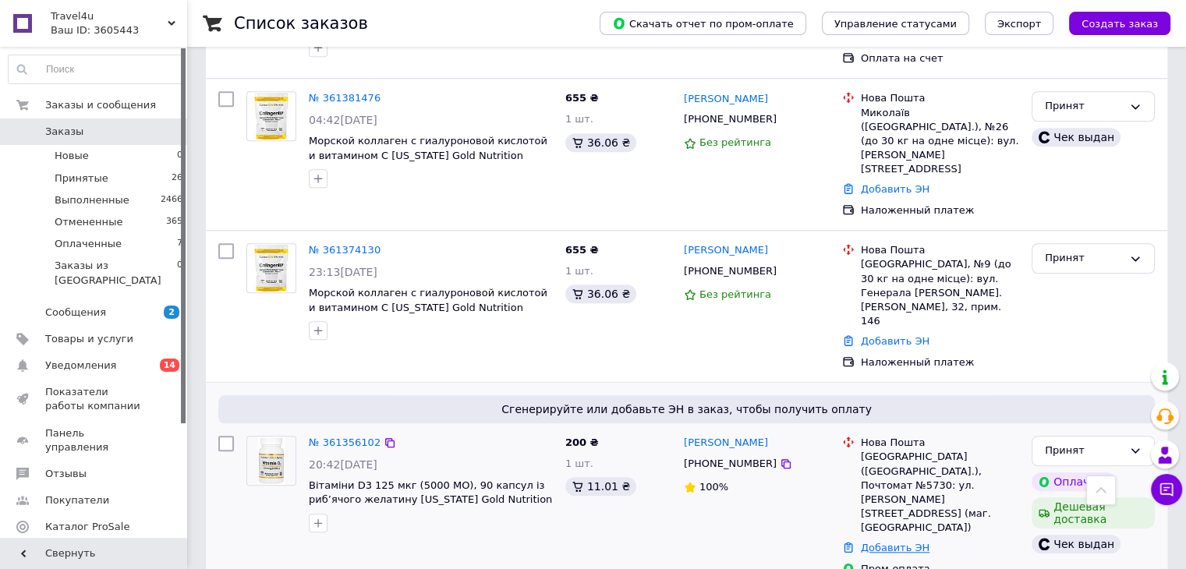
click at [889, 542] on link "Добавить ЭН" at bounding box center [895, 548] width 69 height 12
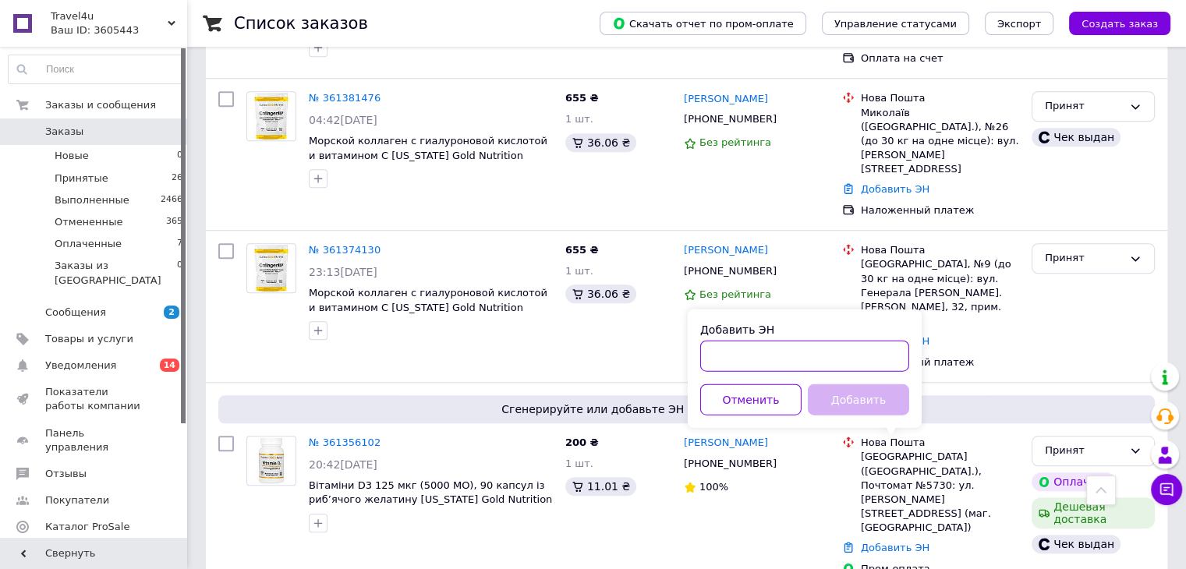
click at [723, 359] on input "Добавить ЭН" at bounding box center [804, 355] width 209 height 31
paste input "59001452972574"
type input "59001452972574"
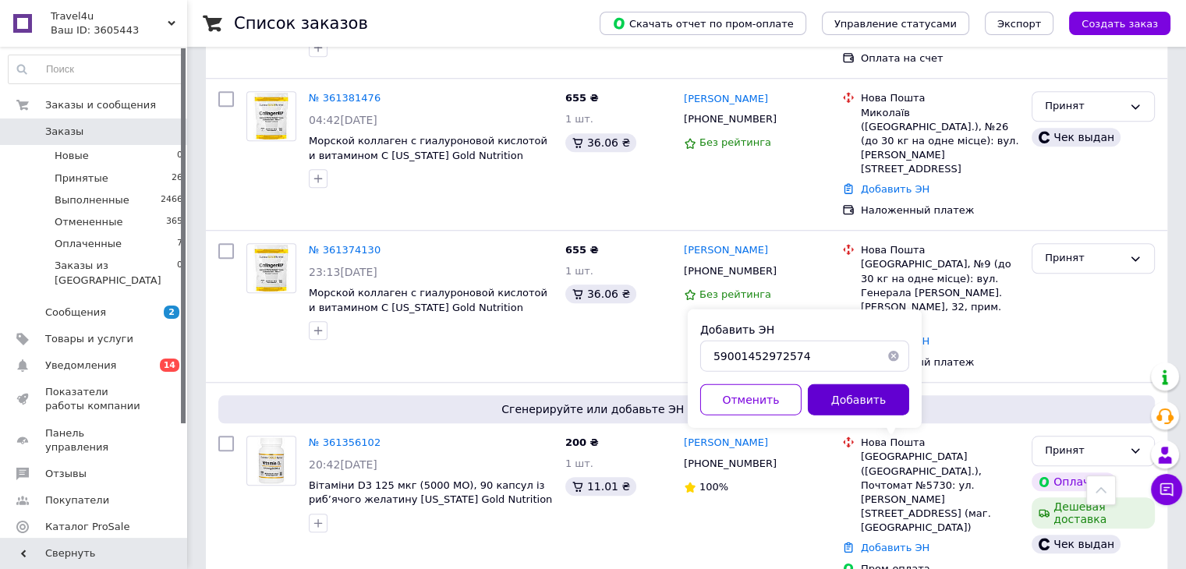
click at [876, 403] on button "Добавить" at bounding box center [858, 399] width 101 height 31
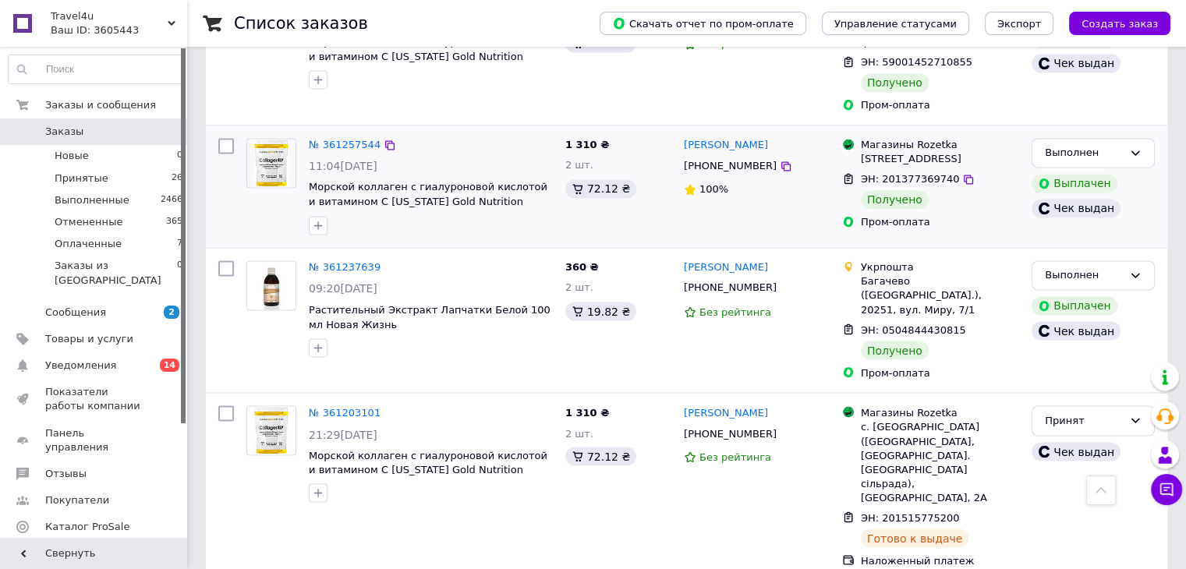
scroll to position [2654, 0]
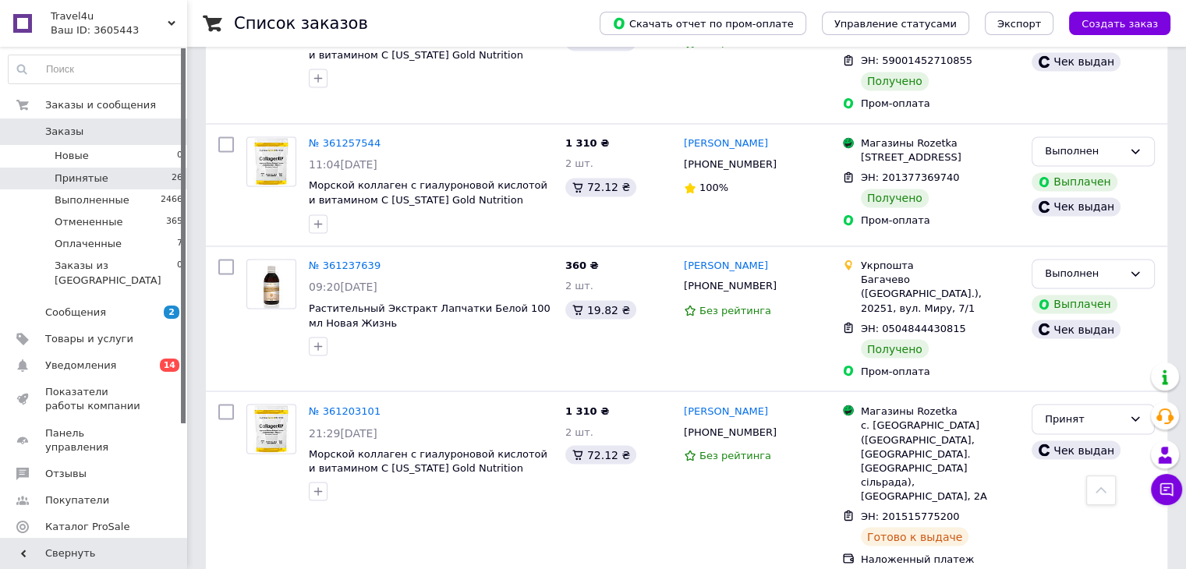
click at [90, 175] on span "Принятые" at bounding box center [82, 179] width 54 height 14
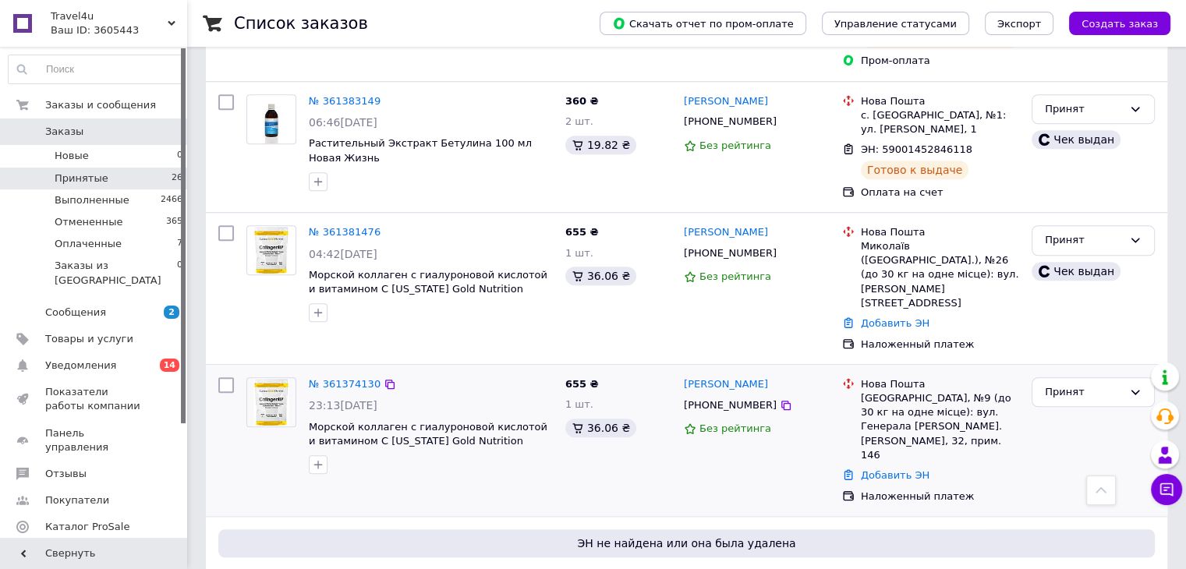
scroll to position [1325, 0]
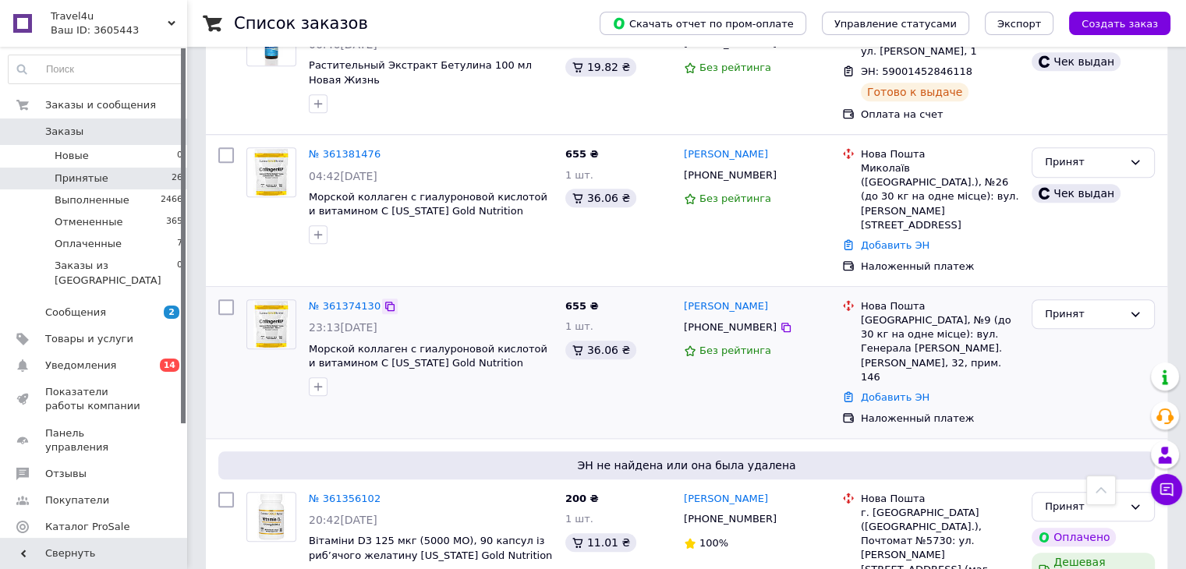
click at [385, 302] on icon at bounding box center [389, 306] width 9 height 9
click at [780, 321] on icon at bounding box center [786, 327] width 12 height 12
click at [271, 348] on div at bounding box center [271, 347] width 62 height 109
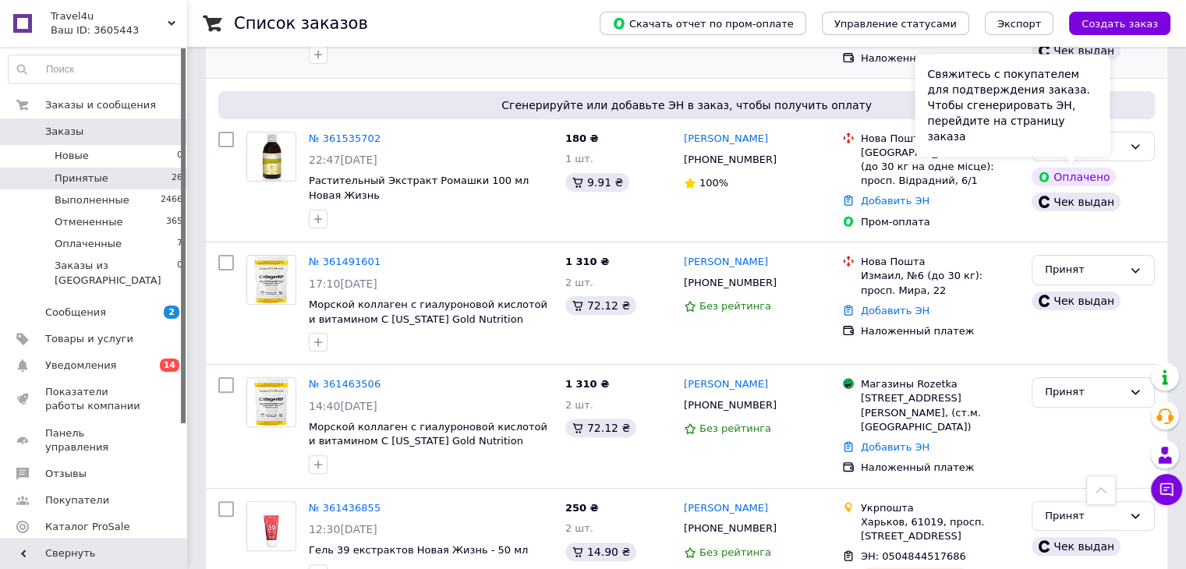
scroll to position [390, 0]
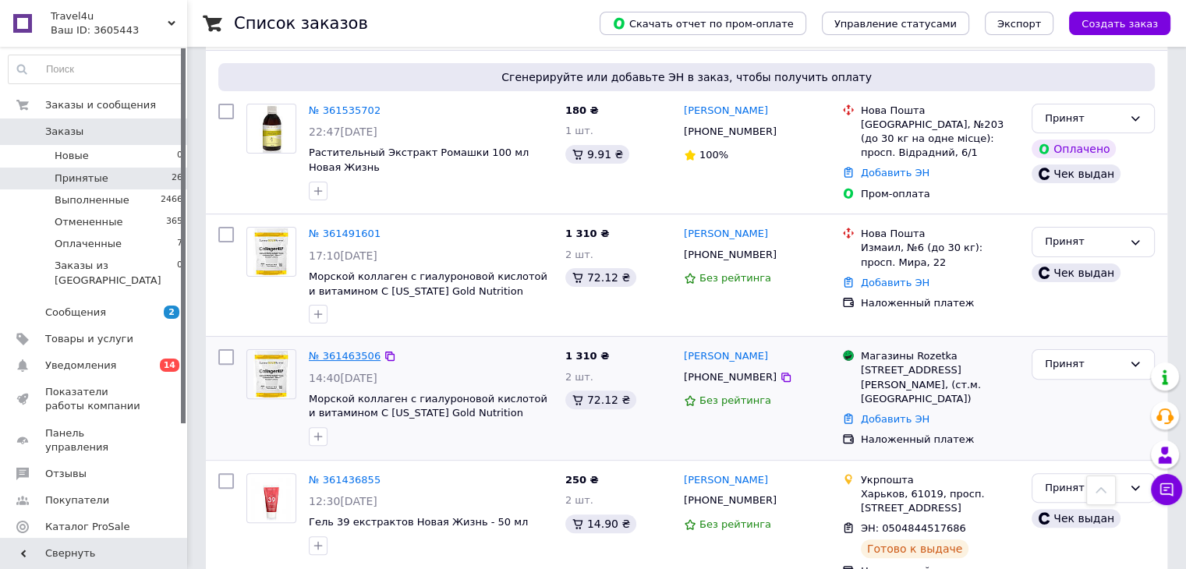
click at [365, 352] on link "№ 361463506" at bounding box center [345, 356] width 72 height 12
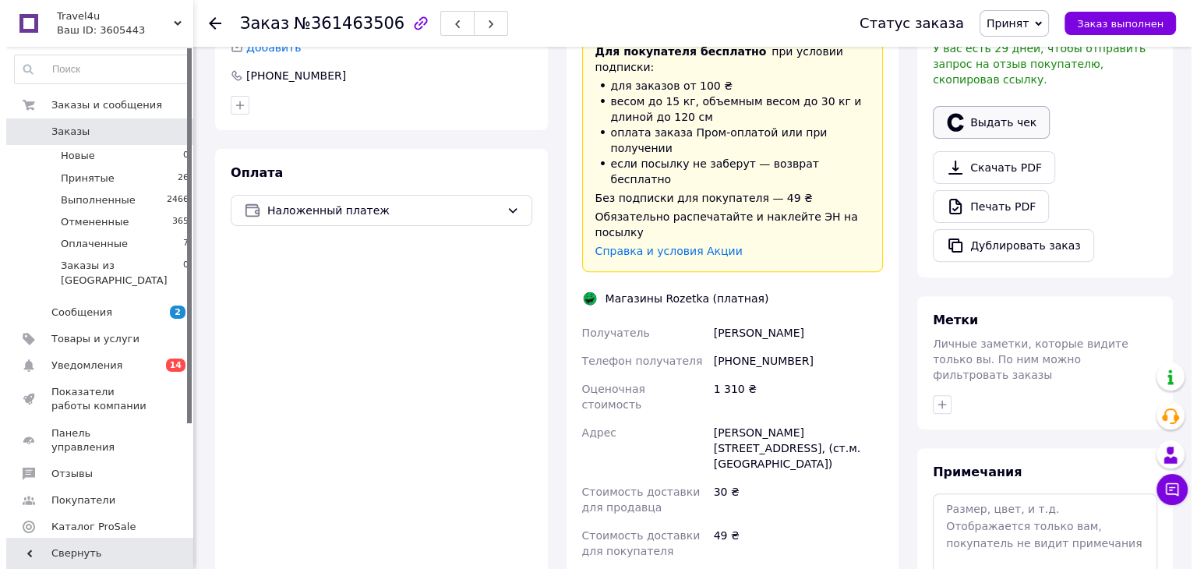
scroll to position [390, 0]
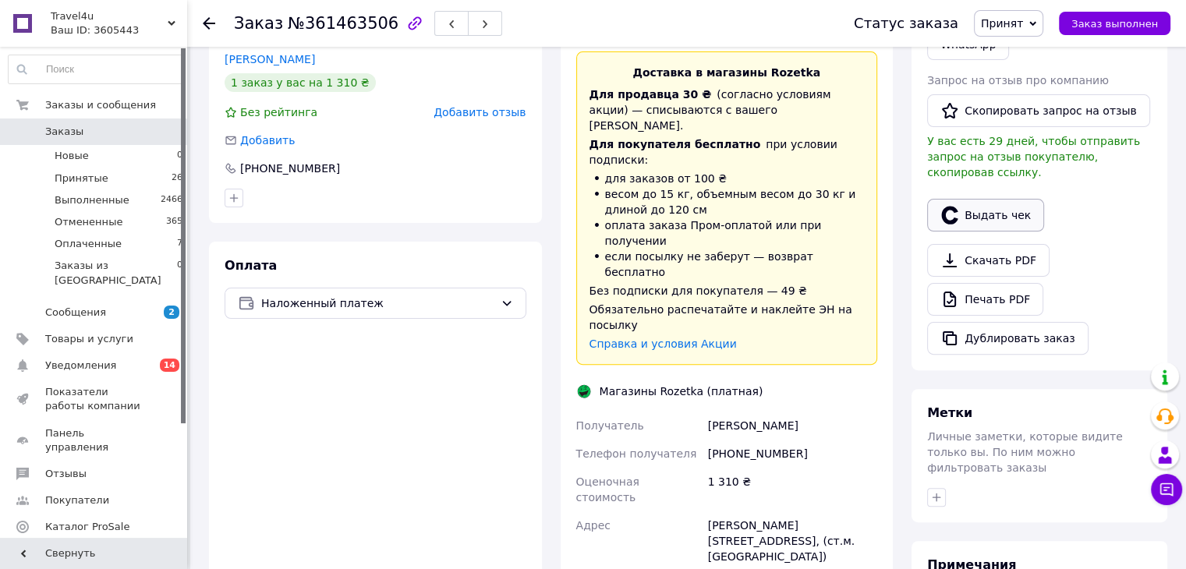
click at [982, 200] on button "Выдать чек" at bounding box center [985, 215] width 117 height 33
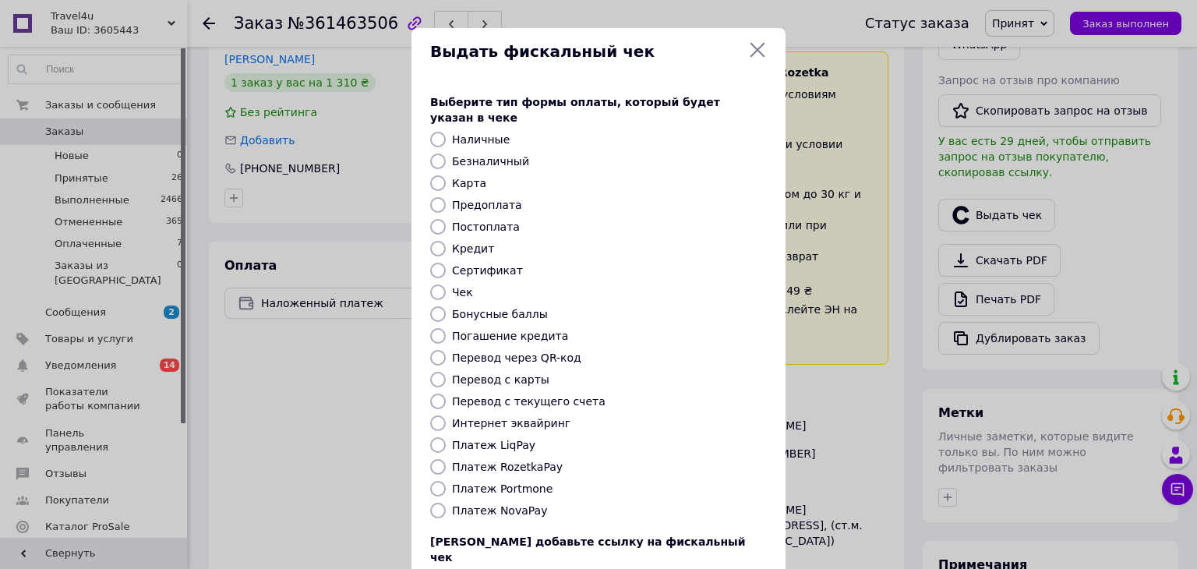
click at [434, 459] on input "Платеж RozetkaPay" at bounding box center [438, 467] width 16 height 16
radio input "true"
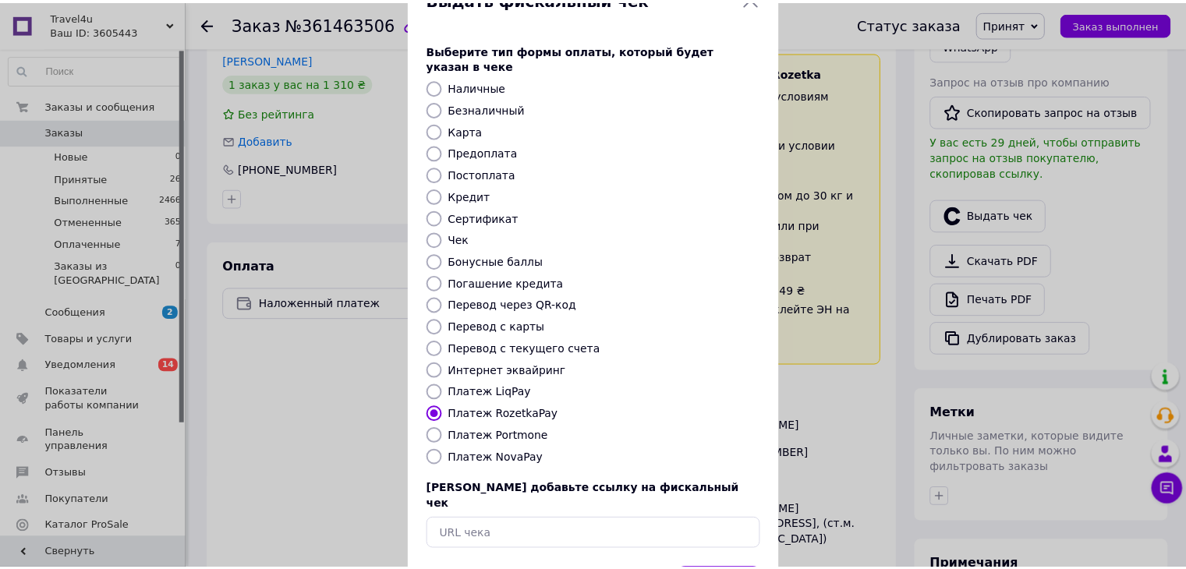
scroll to position [100, 0]
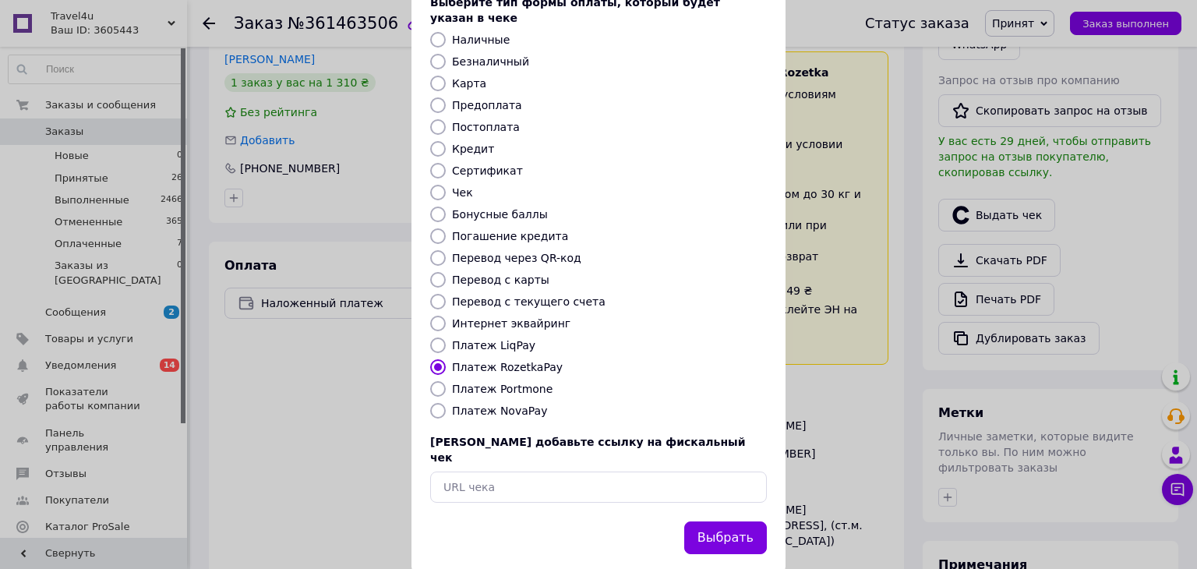
click at [727, 522] on button "Выбрать" at bounding box center [725, 539] width 83 height 34
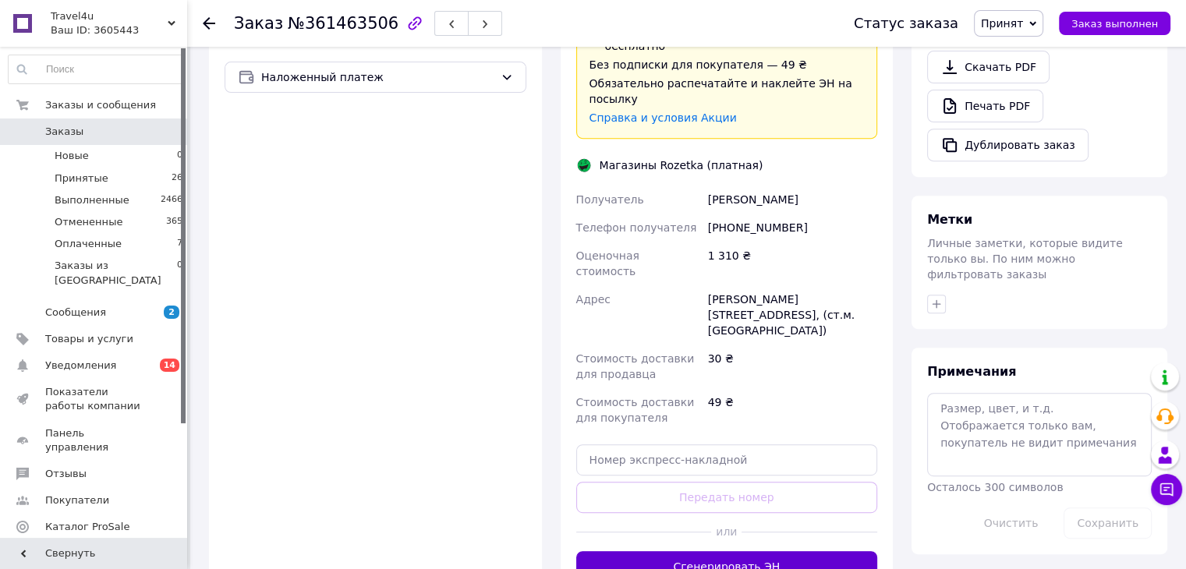
scroll to position [624, 0]
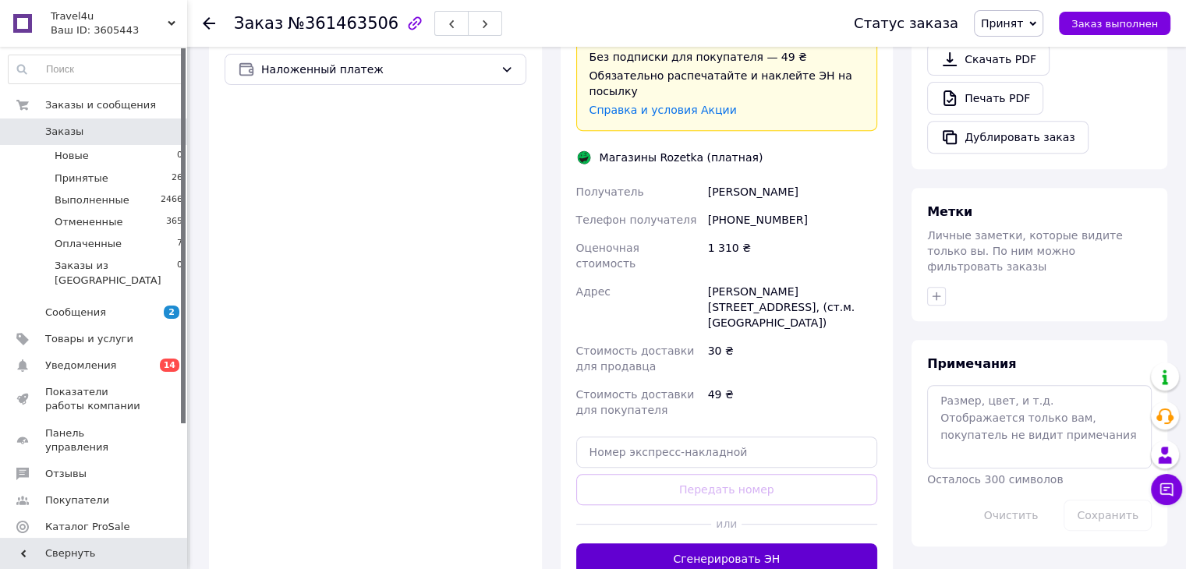
click at [733, 543] on button "Сгенерировать ЭН" at bounding box center [727, 558] width 302 height 31
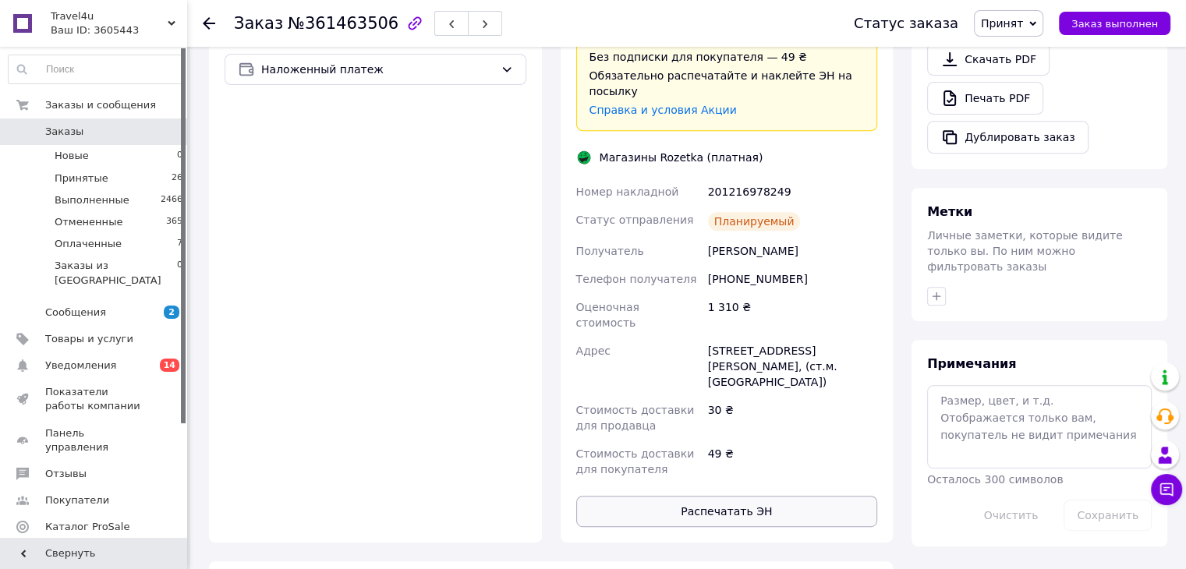
click at [715, 496] on button "Распечатать ЭН" at bounding box center [727, 511] width 302 height 31
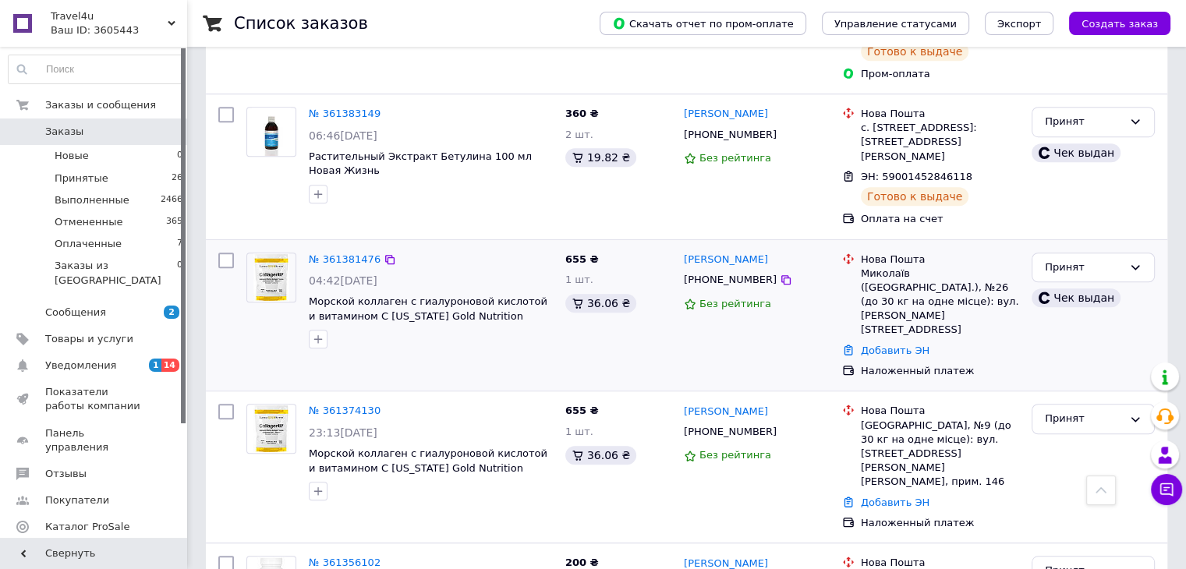
scroll to position [1169, 0]
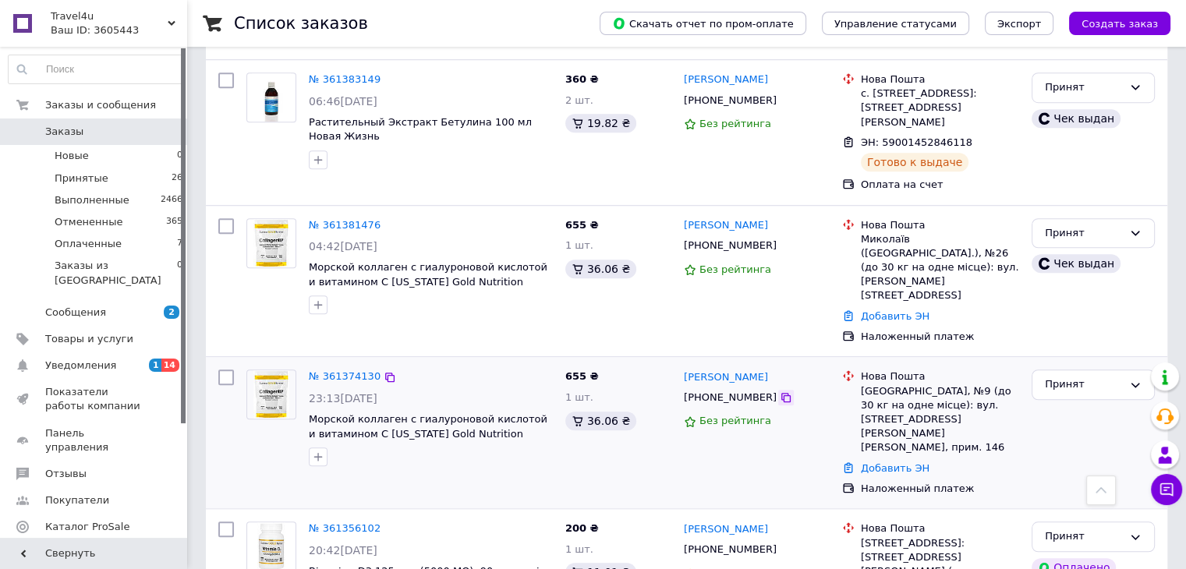
click at [781, 393] on icon at bounding box center [785, 397] width 9 height 9
click at [222, 394] on div at bounding box center [226, 432] width 28 height 139
click at [354, 370] on link "№ 361374130" at bounding box center [345, 376] width 72 height 12
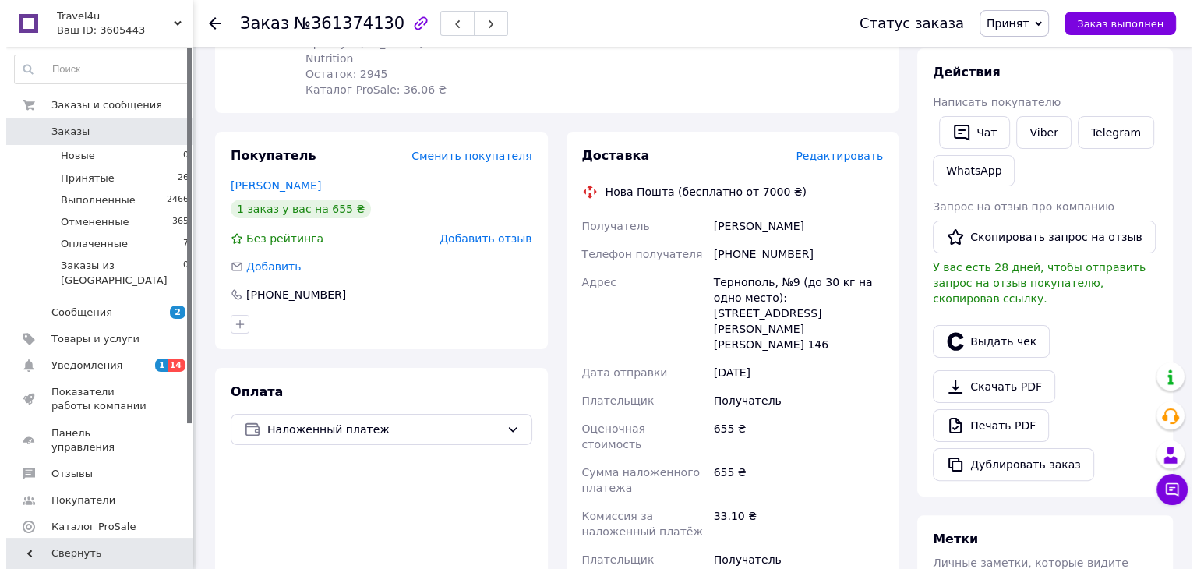
scroll to position [312, 0]
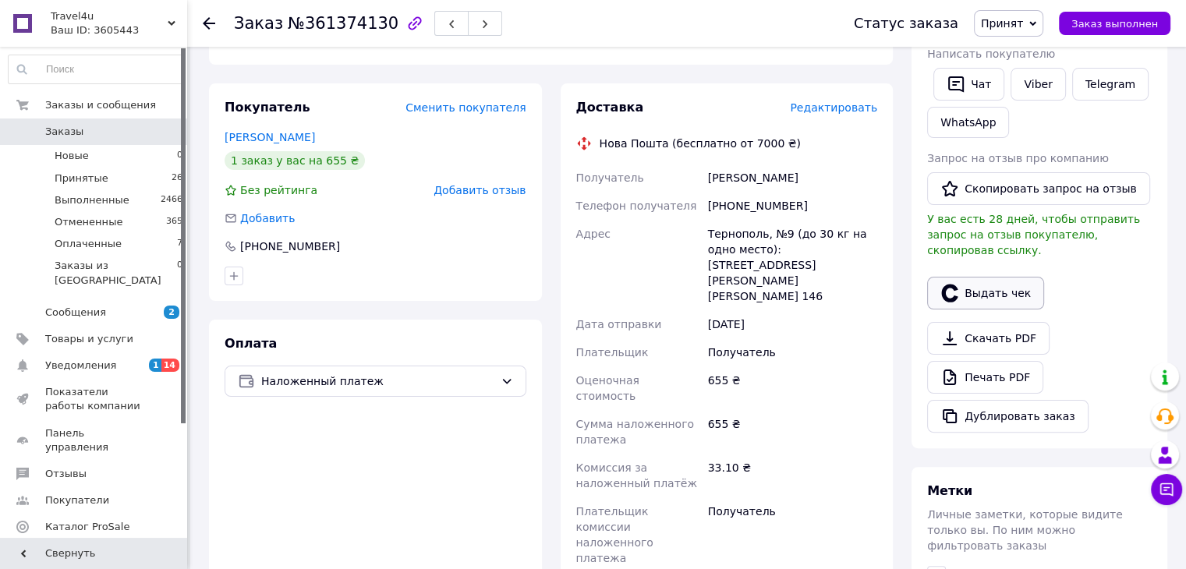
click at [1005, 278] on button "Выдать чек" at bounding box center [985, 293] width 117 height 33
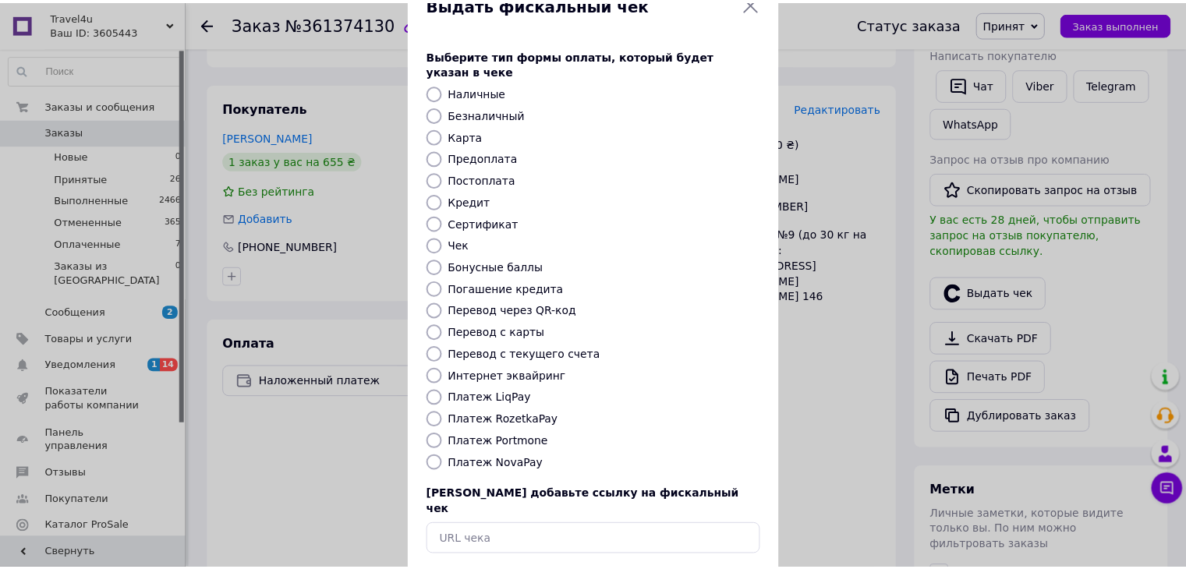
scroll to position [100, 0]
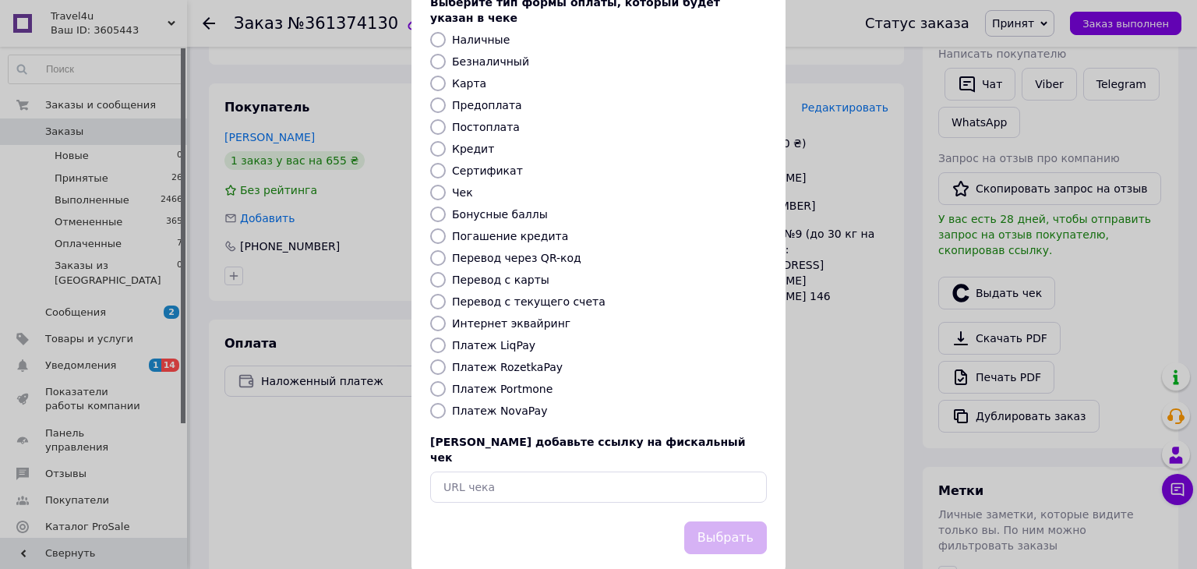
click at [434, 403] on input "Платеж NovaPay" at bounding box center [438, 411] width 16 height 16
radio input "true"
click at [712, 522] on button "Выбрать" at bounding box center [725, 539] width 83 height 34
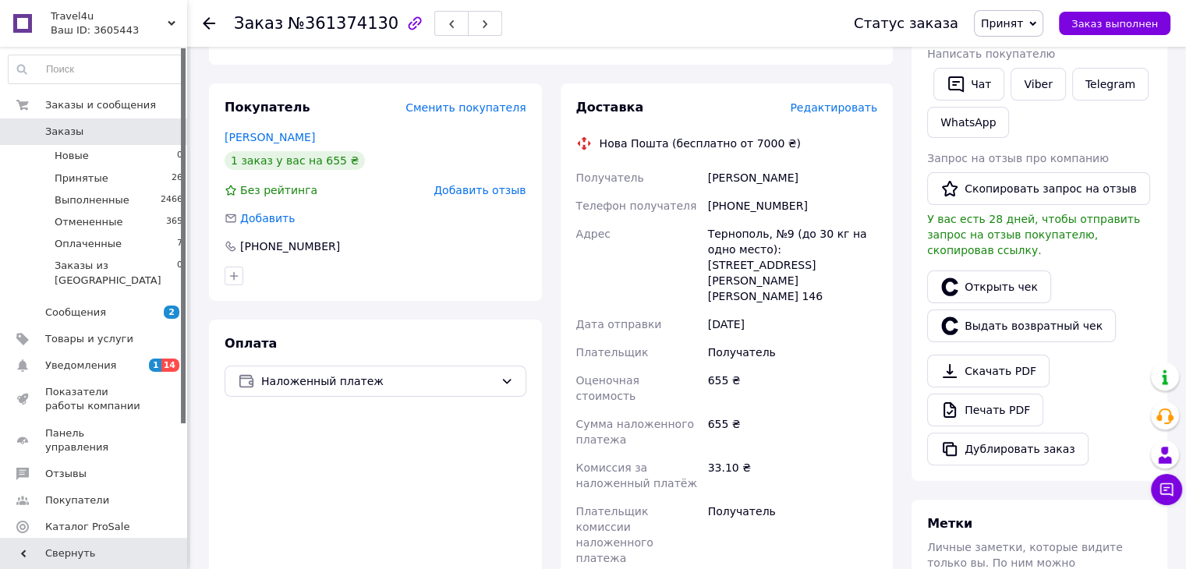
click at [207, 23] on use at bounding box center [209, 23] width 12 height 12
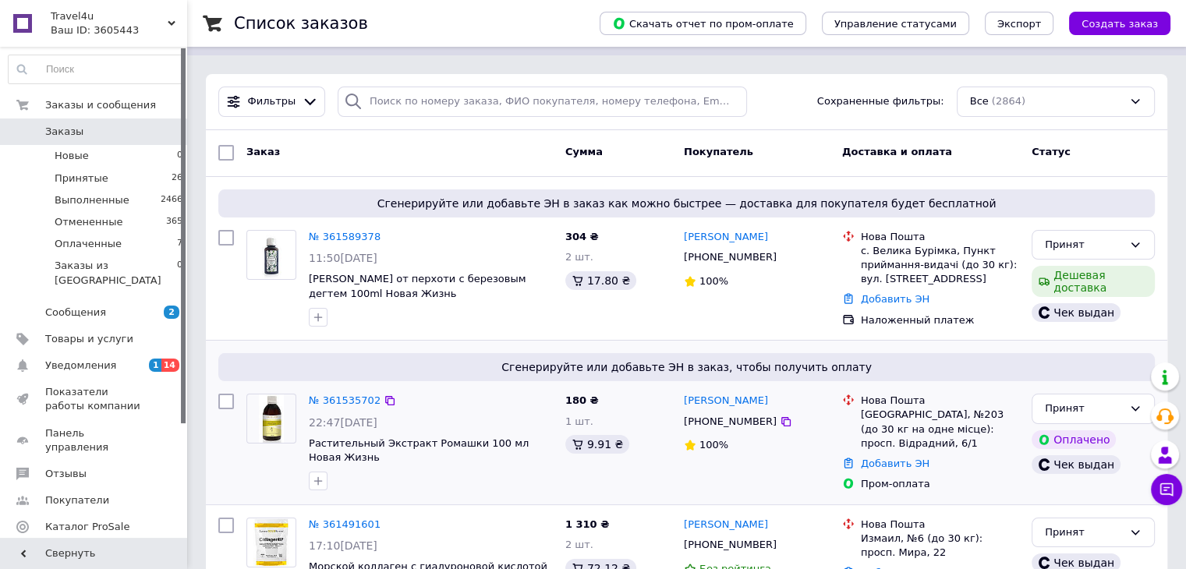
scroll to position [78, 0]
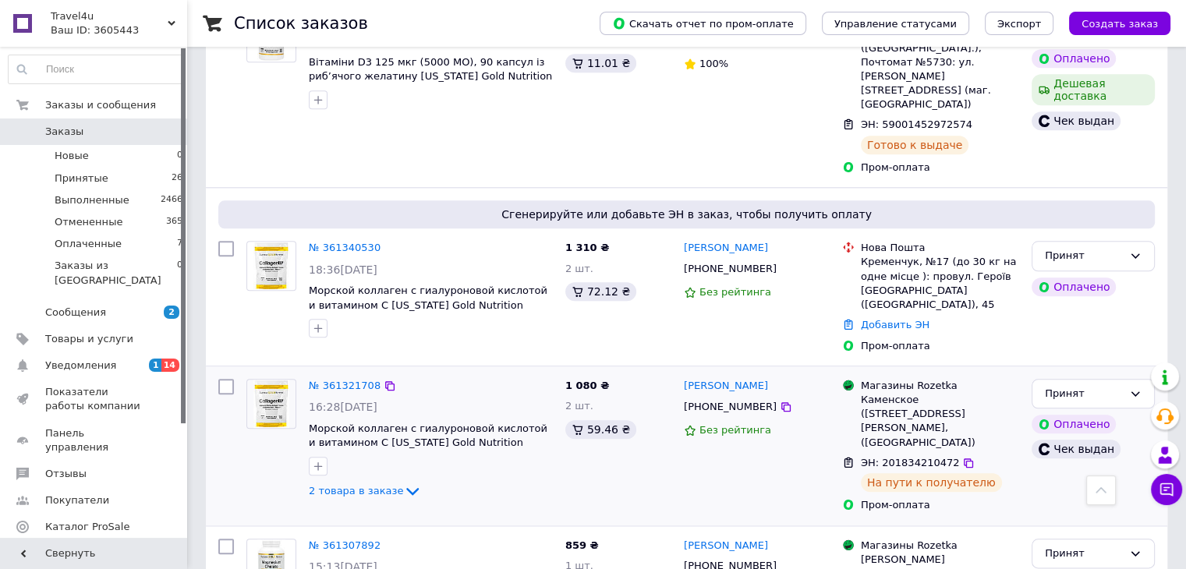
scroll to position [1559, 0]
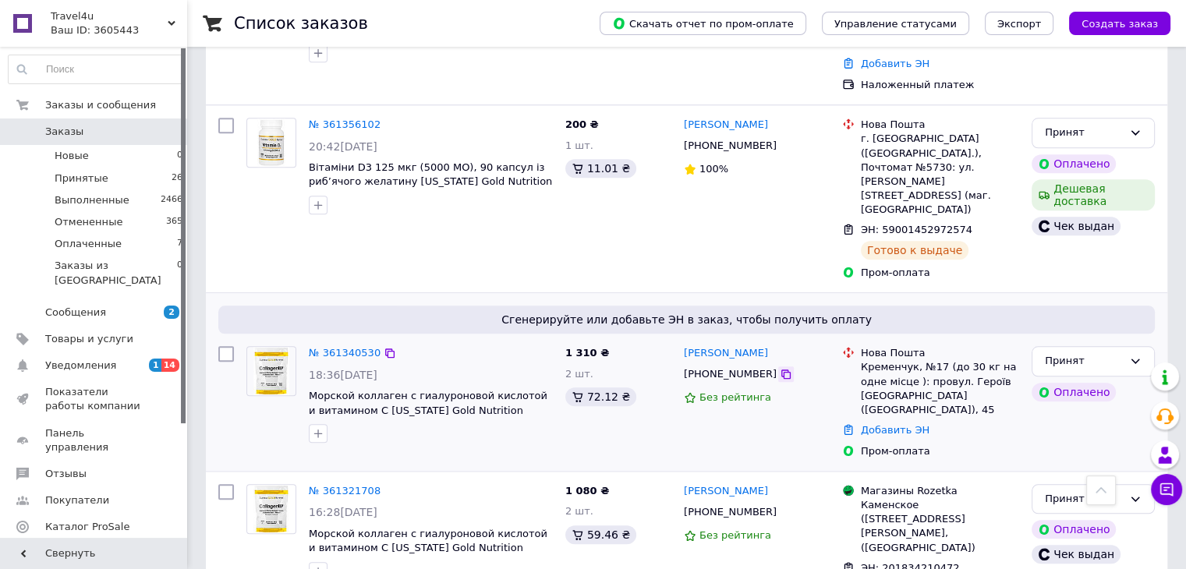
click at [780, 368] on icon at bounding box center [786, 374] width 12 height 12
click at [351, 347] on link "№ 361340530" at bounding box center [345, 353] width 72 height 12
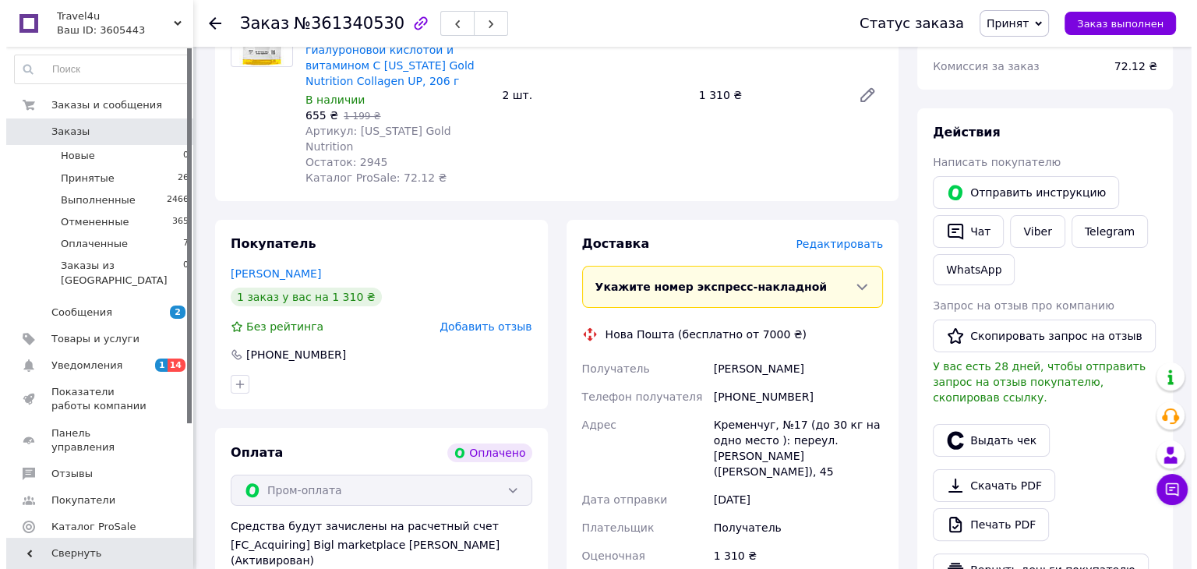
scroll to position [312, 0]
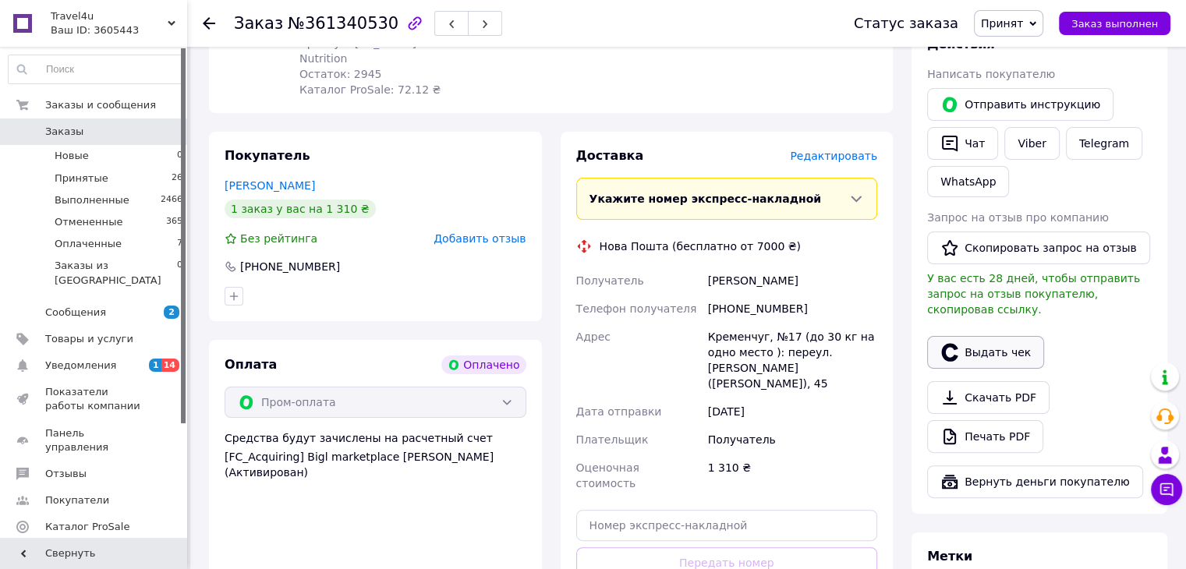
click at [972, 339] on button "Выдать чек" at bounding box center [985, 352] width 117 height 33
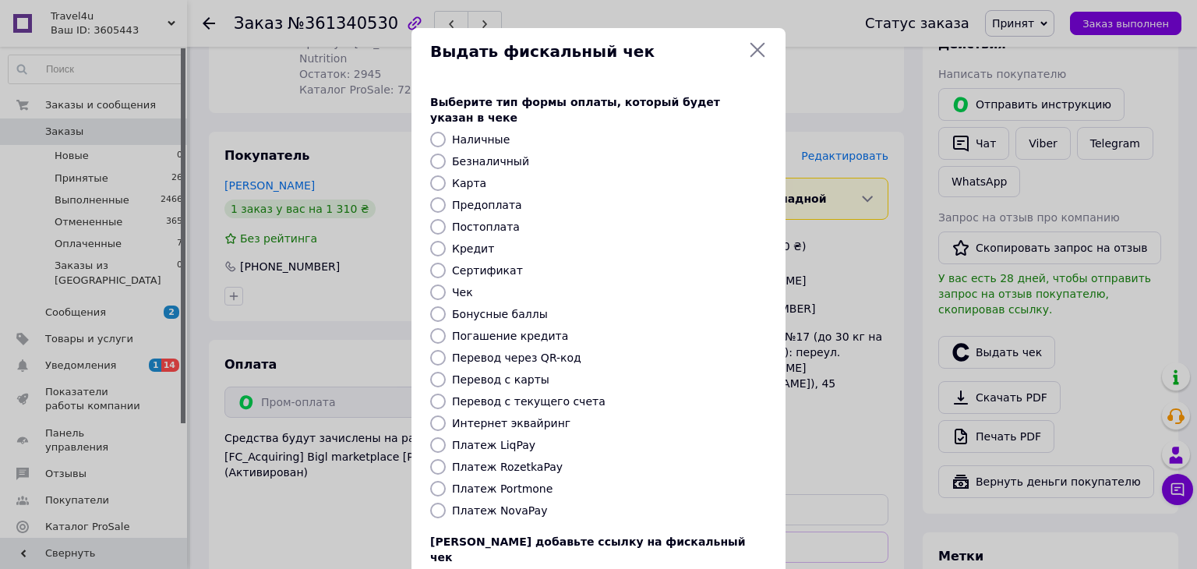
click at [433, 416] on input "Интернет эквайринг" at bounding box center [438, 424] width 16 height 16
radio input "true"
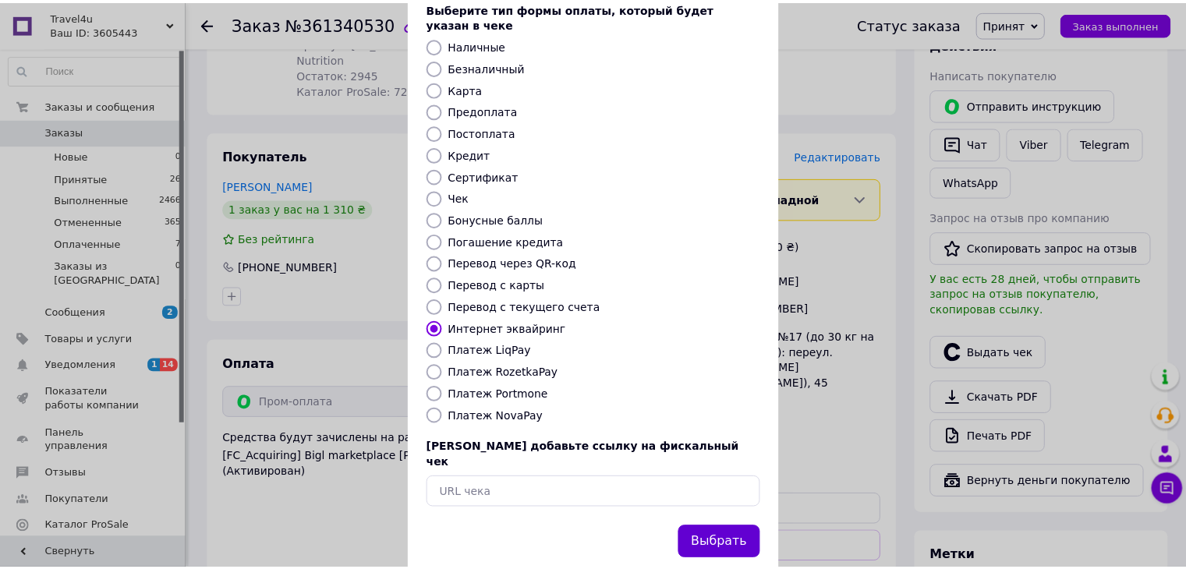
scroll to position [100, 0]
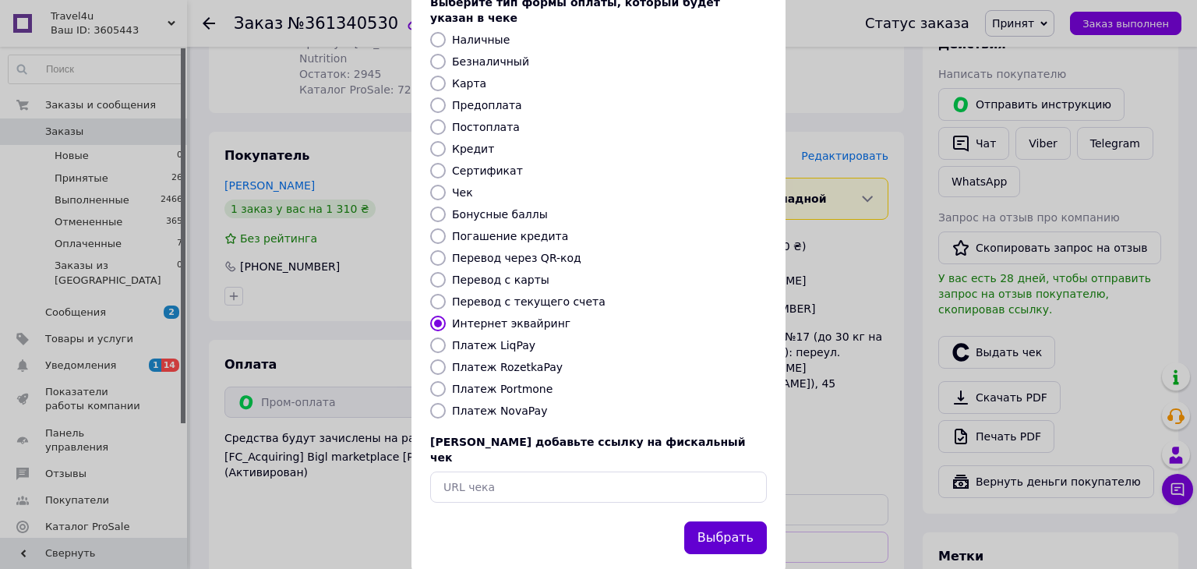
click at [701, 522] on button "Выбрать" at bounding box center [725, 539] width 83 height 34
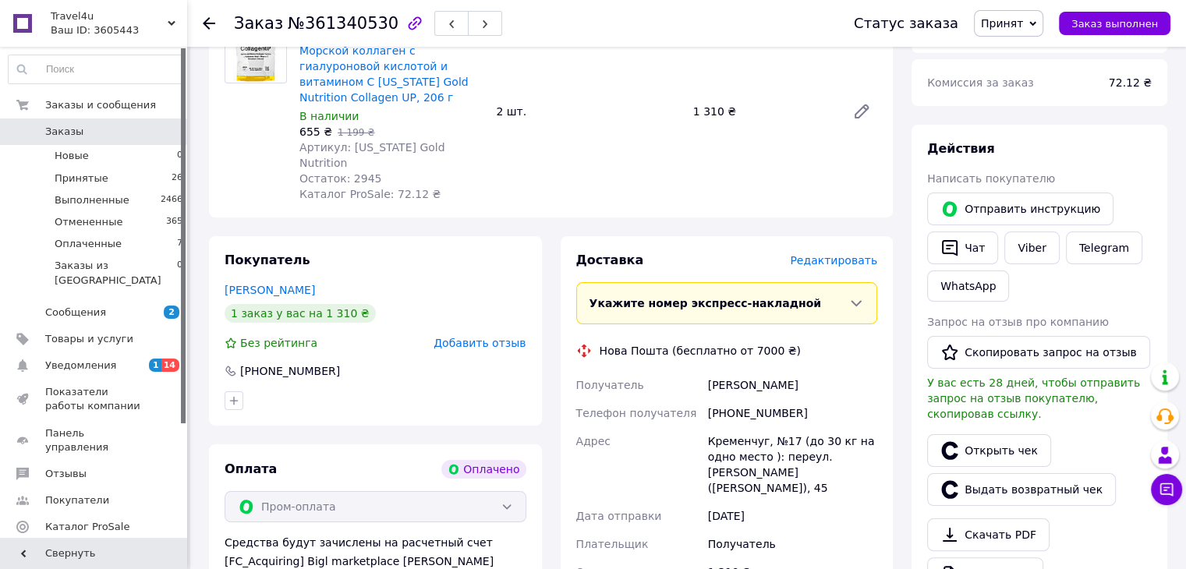
scroll to position [312, 0]
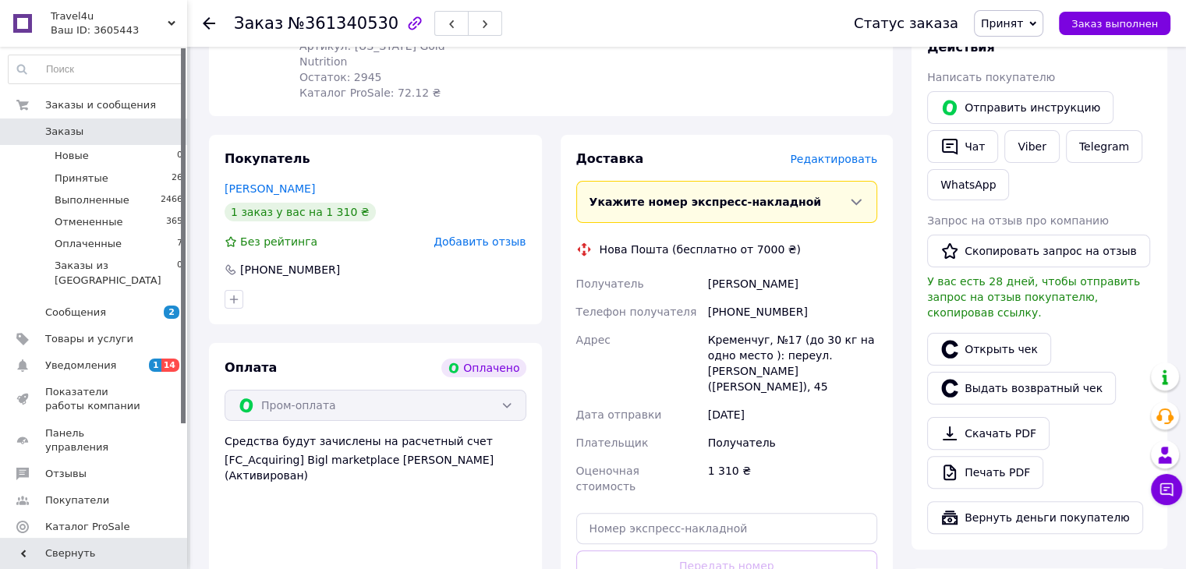
scroll to position [377, 0]
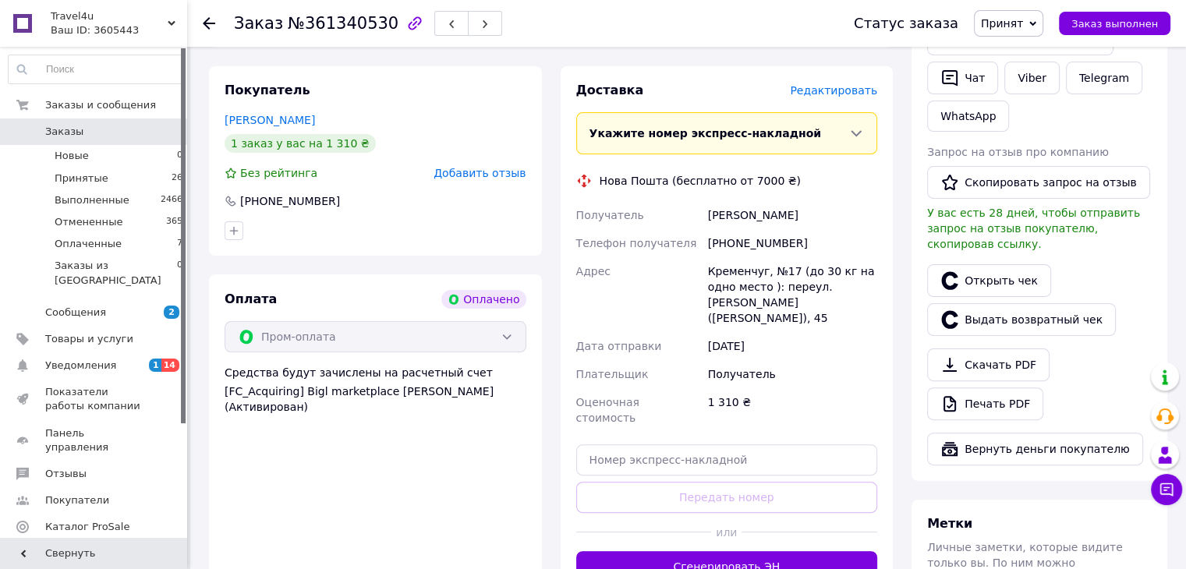
click at [210, 24] on icon at bounding box center [209, 23] width 12 height 12
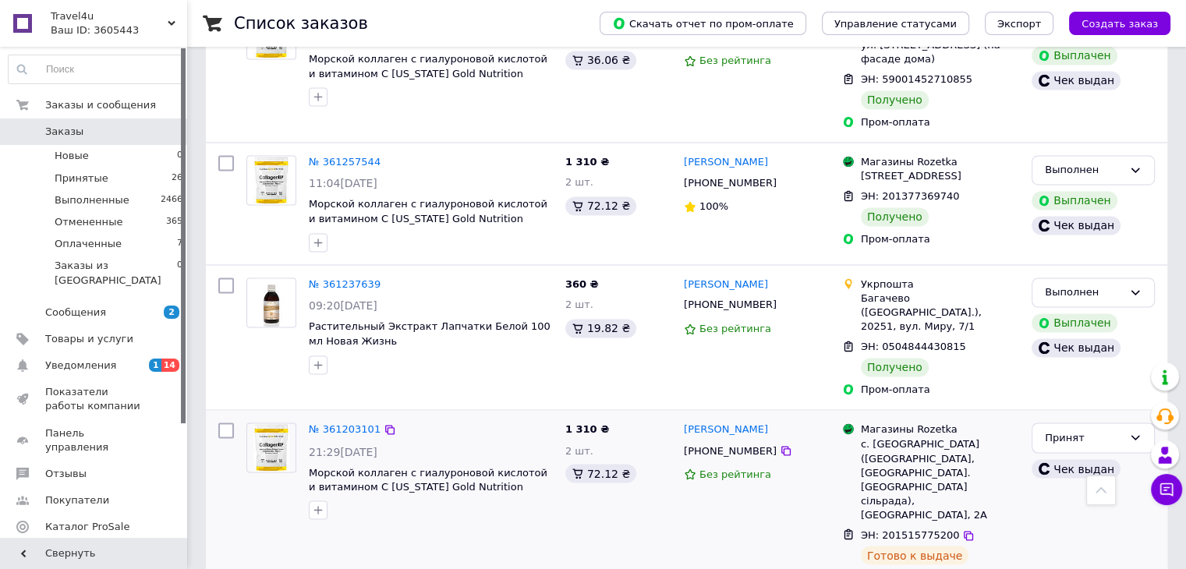
scroll to position [2533, 0]
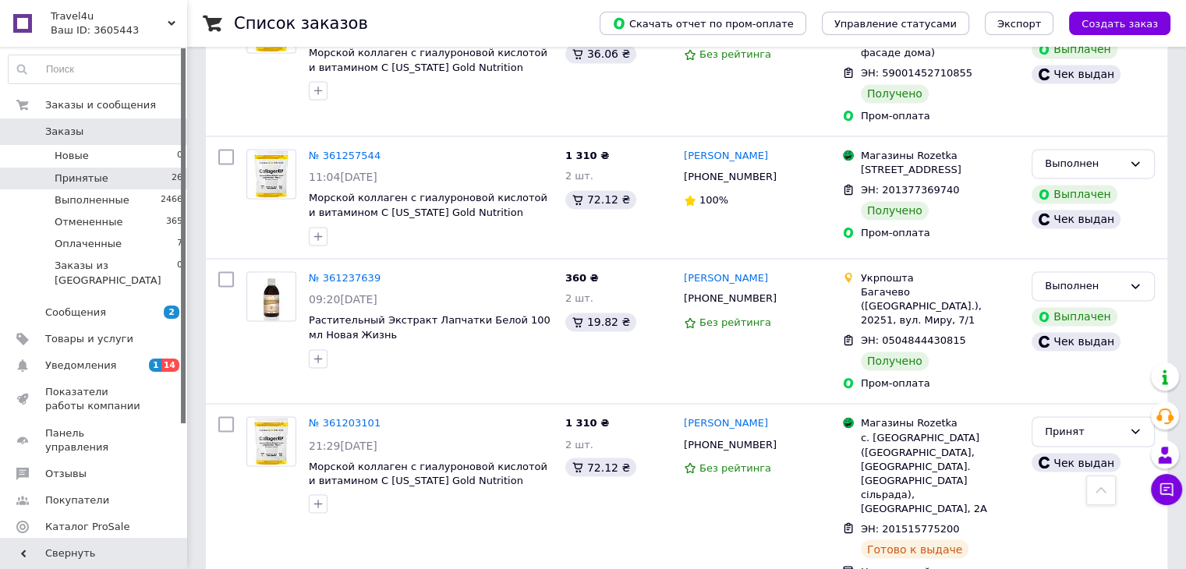
click at [99, 175] on span "Принятые" at bounding box center [82, 179] width 54 height 14
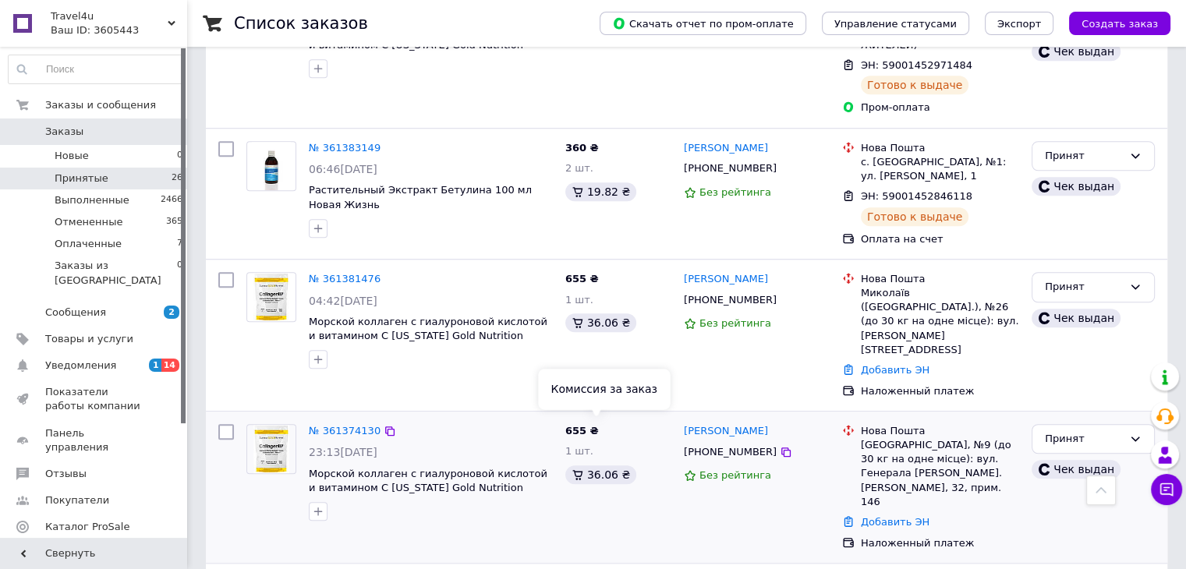
scroll to position [1247, 0]
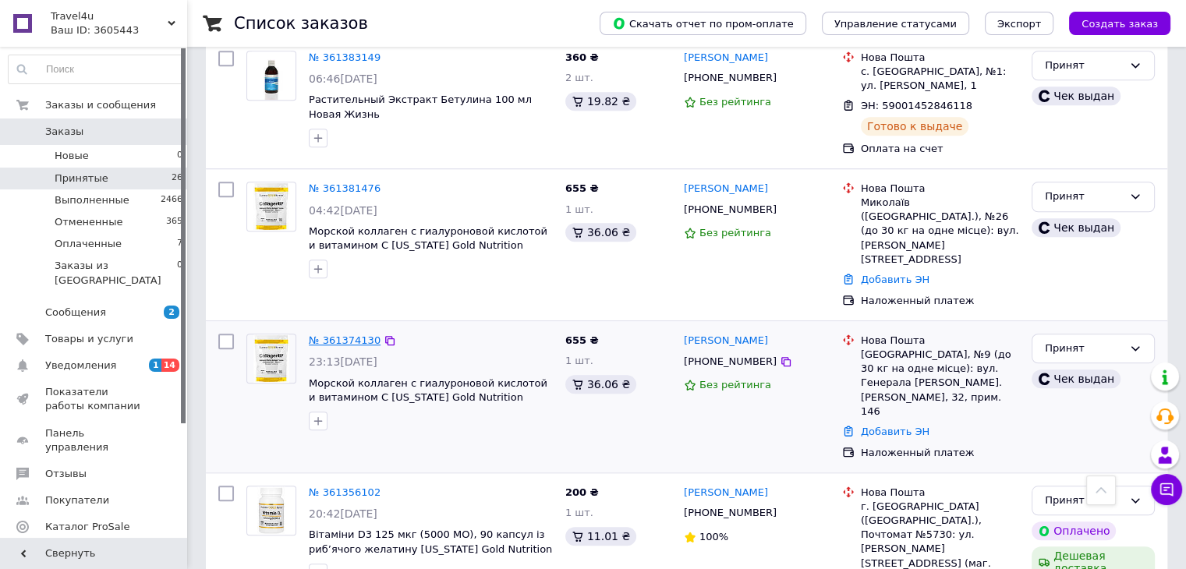
click at [350, 334] on link "№ 361374130" at bounding box center [345, 340] width 72 height 12
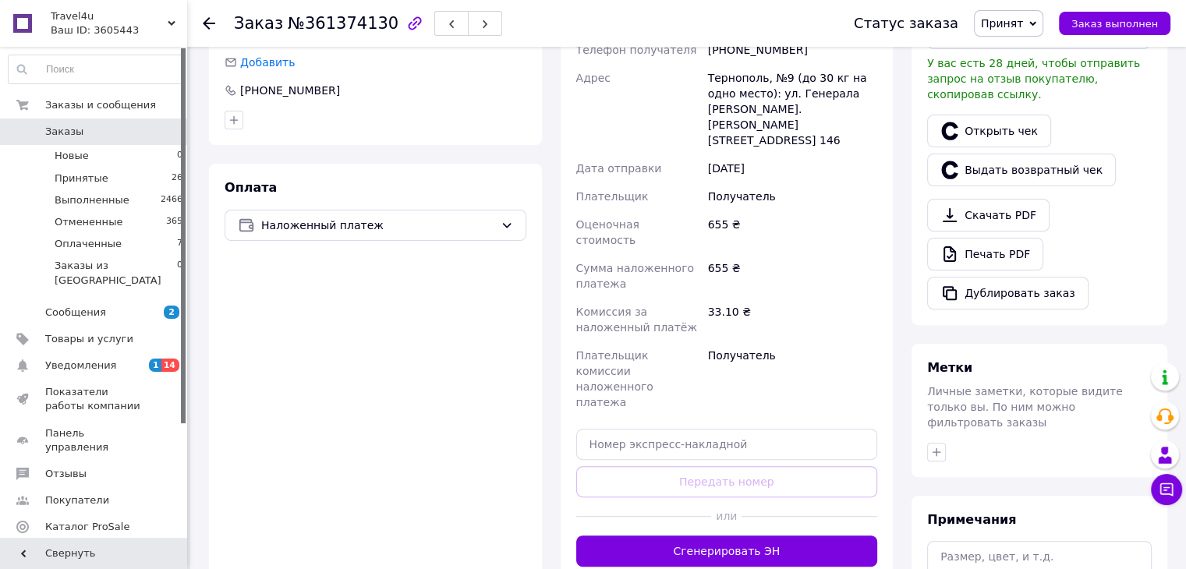
scroll to position [381, 0]
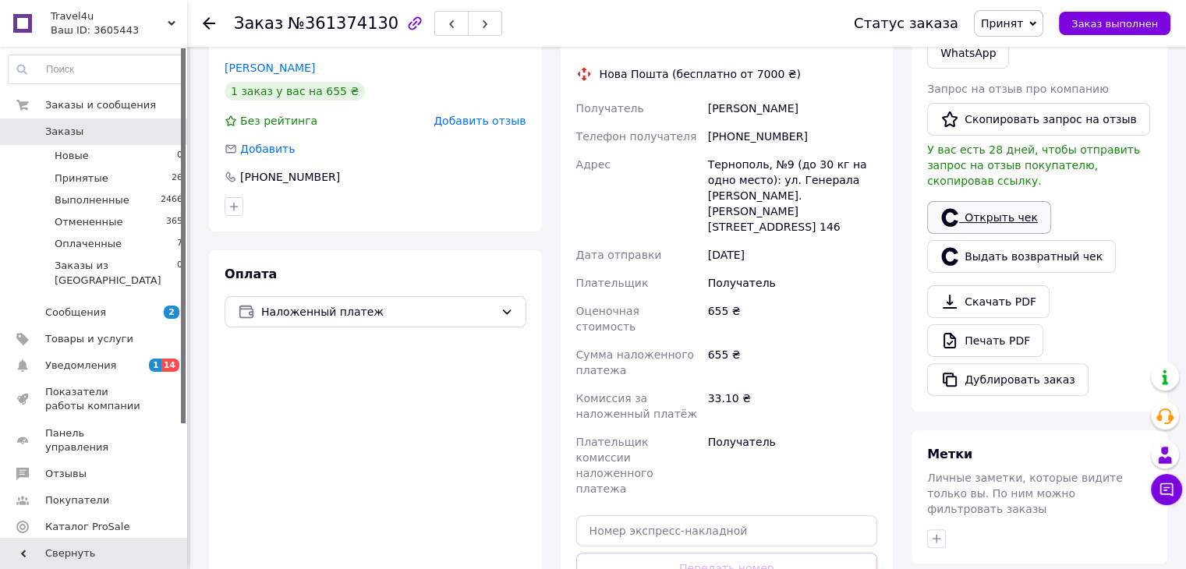
click at [988, 201] on link "Открыть чек" at bounding box center [989, 217] width 124 height 33
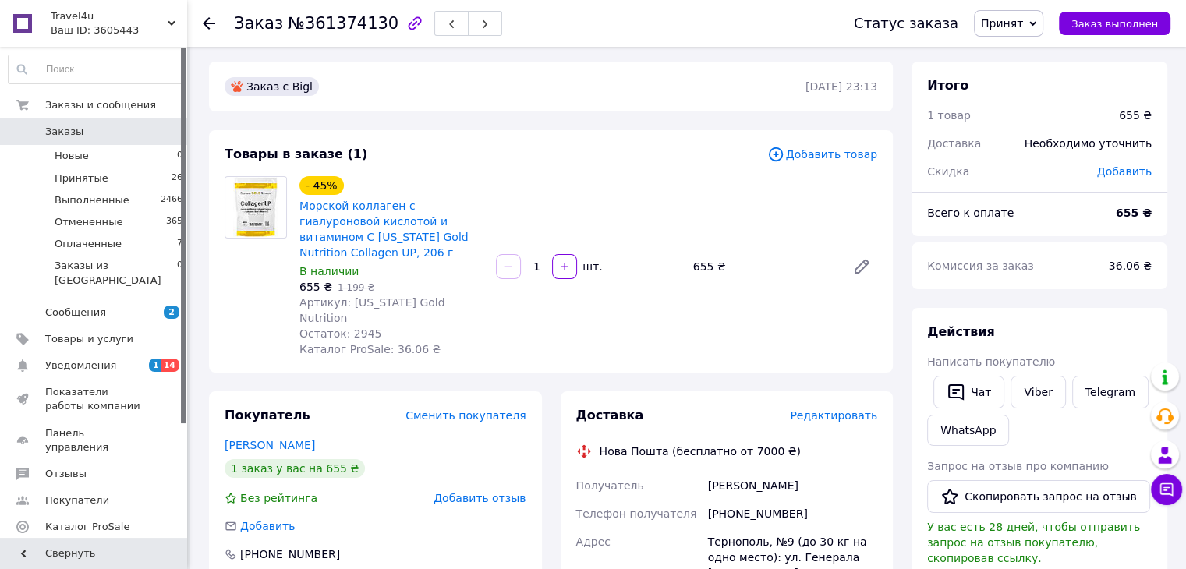
scroll to position [0, 0]
